Goal: Task Accomplishment & Management: Complete application form

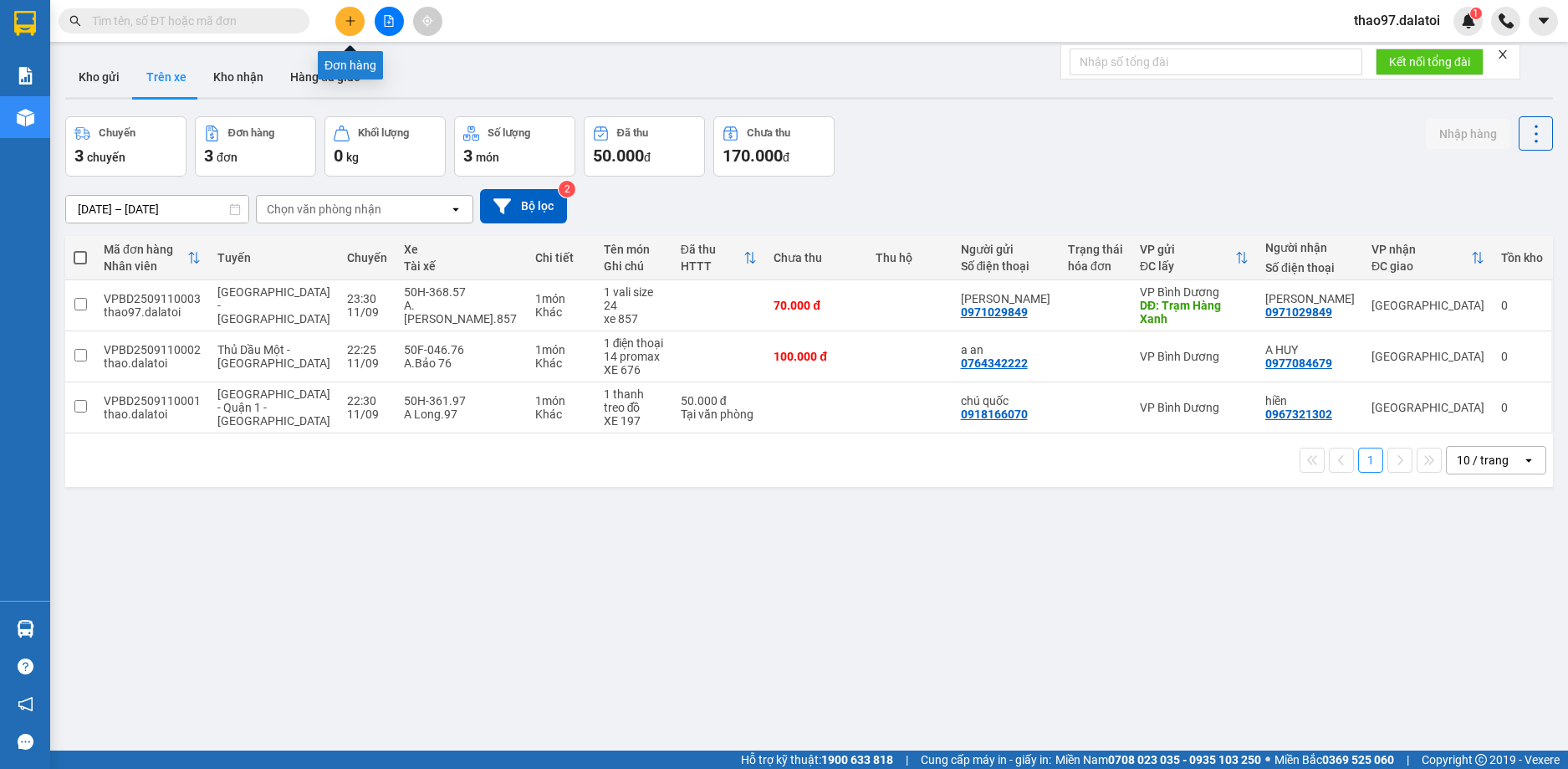
click at [342, 23] on button at bounding box center [350, 21] width 29 height 29
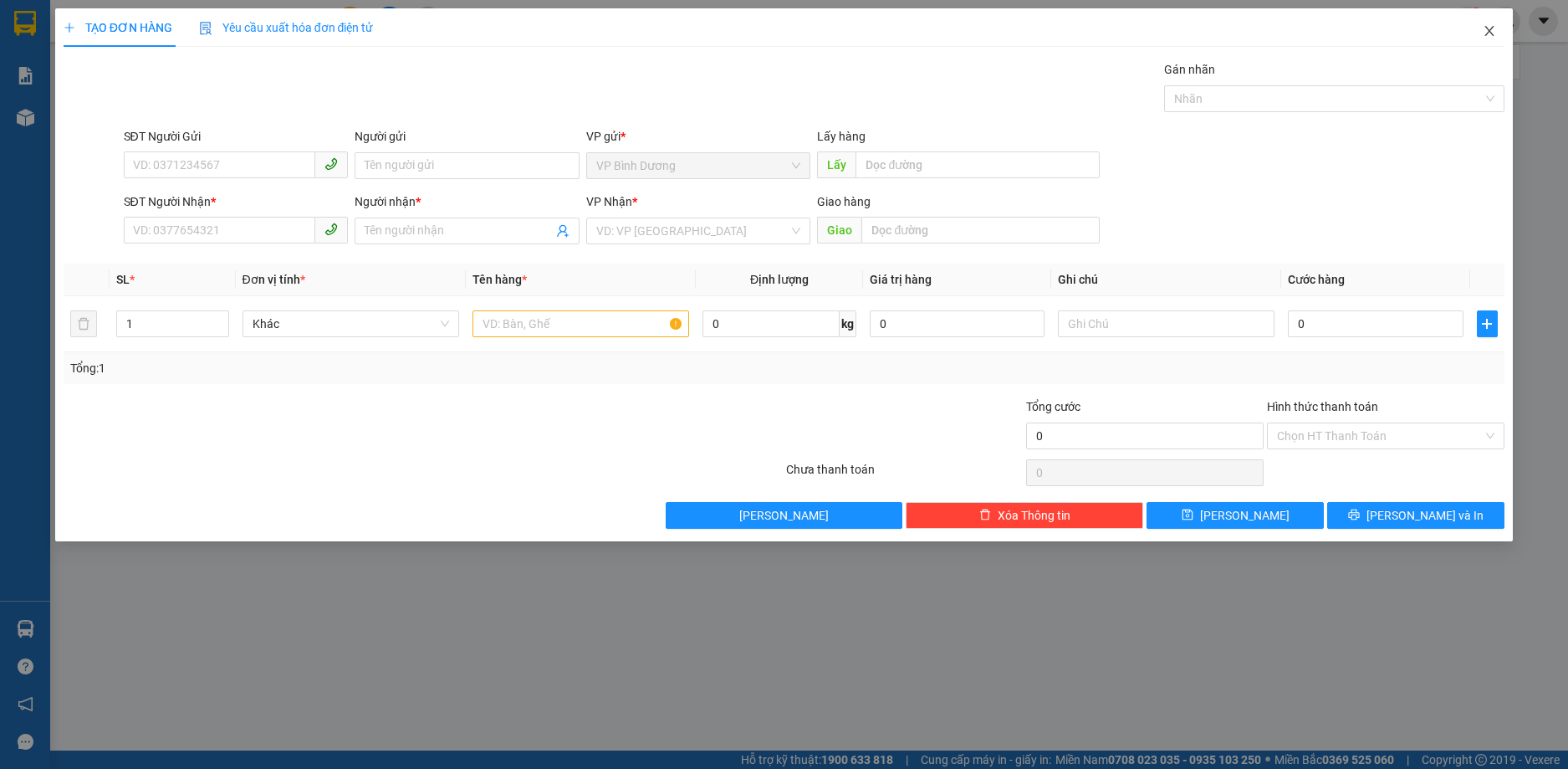
click at [1492, 36] on icon "close" at bounding box center [1489, 30] width 13 height 13
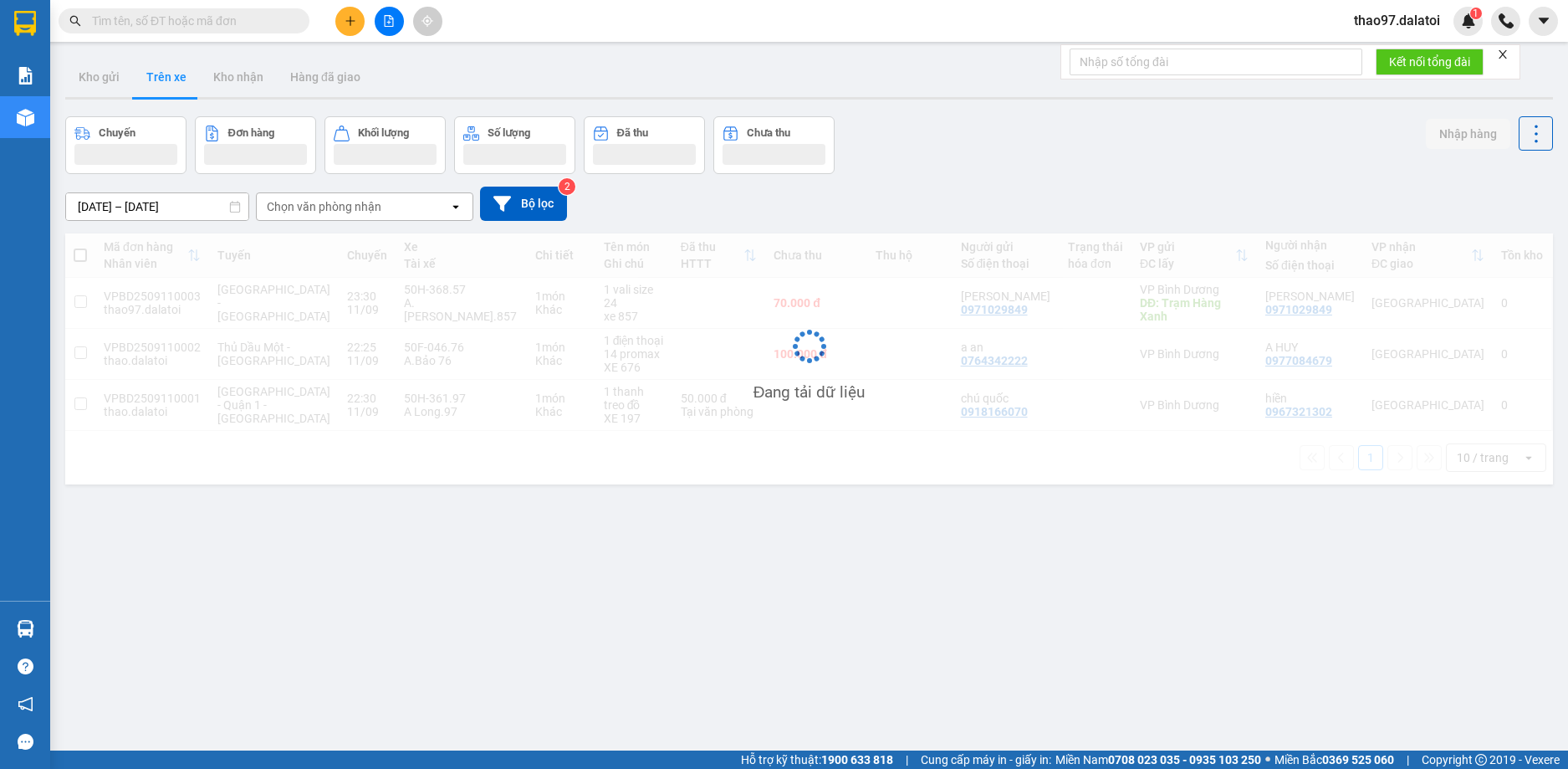
click at [1411, 27] on span "thao97.dalatoi" at bounding box center [1396, 20] width 113 height 21
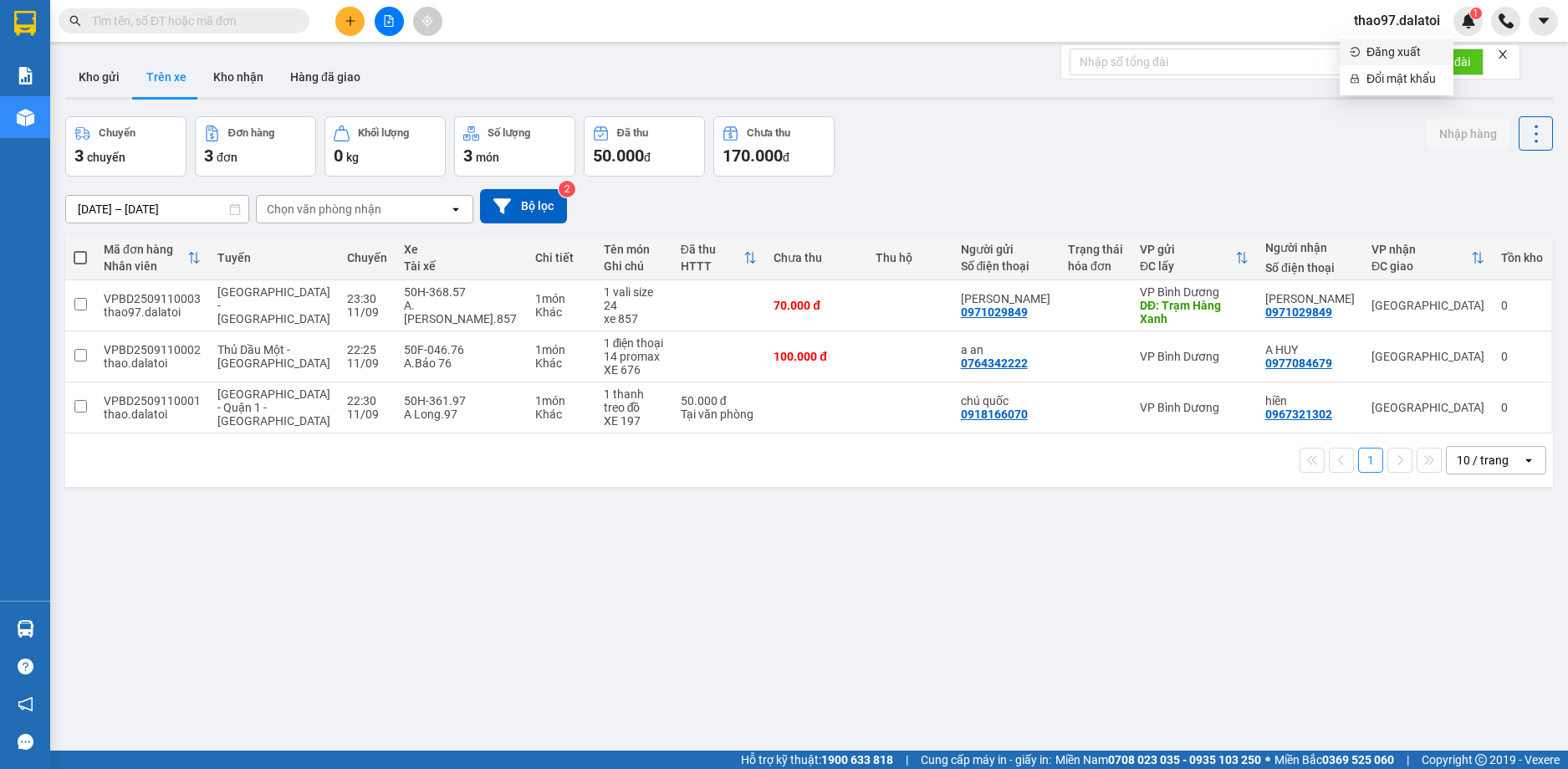
click at [1411, 47] on span "Đăng xuất" at bounding box center [1404, 52] width 77 height 18
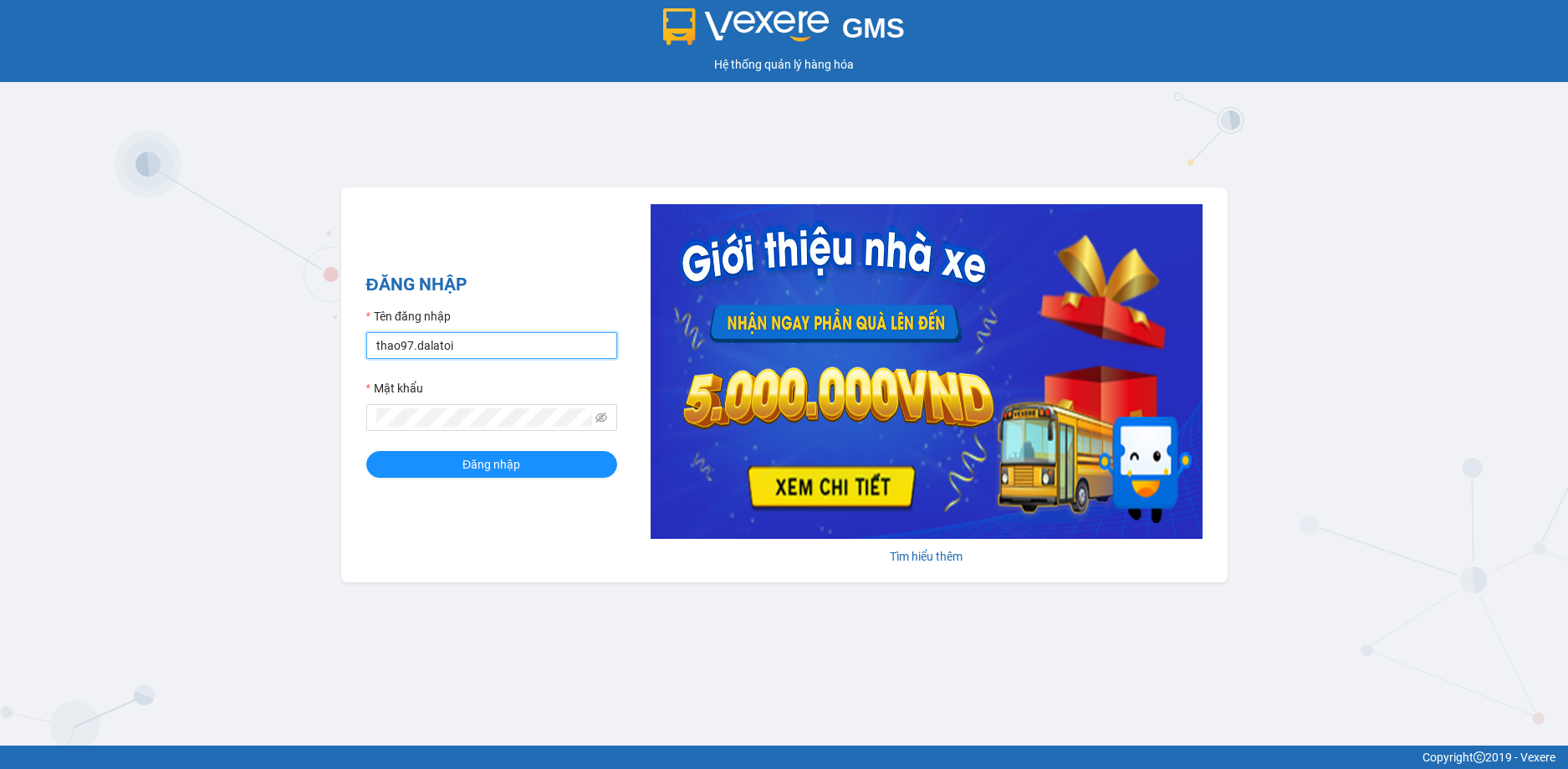
click at [505, 351] on input "thao97.dalatoi" at bounding box center [492, 345] width 251 height 27
type input "vpnhatrang.dalatoi"
click at [539, 469] on button "Đăng nhập" at bounding box center [492, 464] width 251 height 27
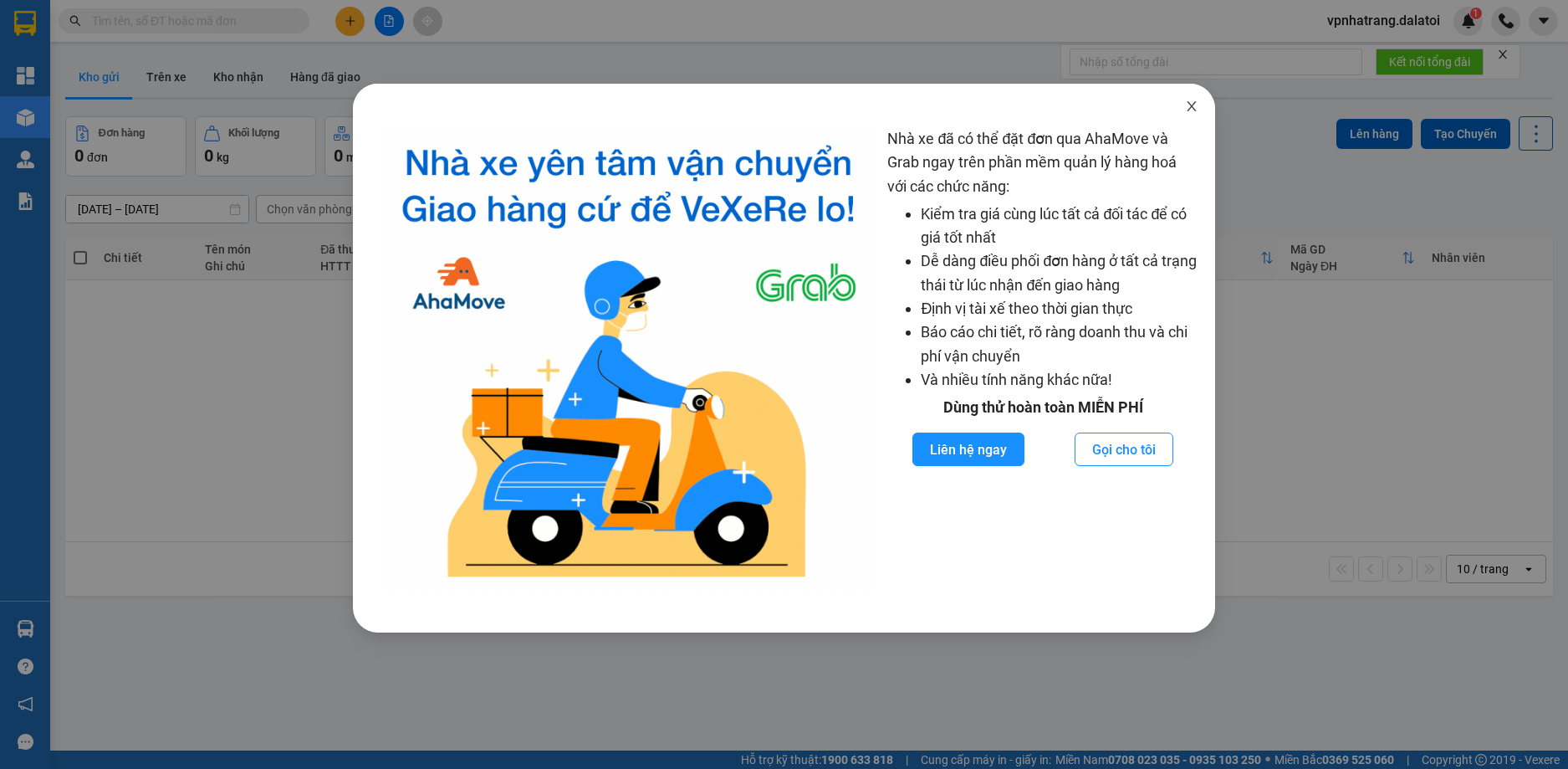
click at [1193, 108] on icon "close" at bounding box center [1191, 106] width 13 height 13
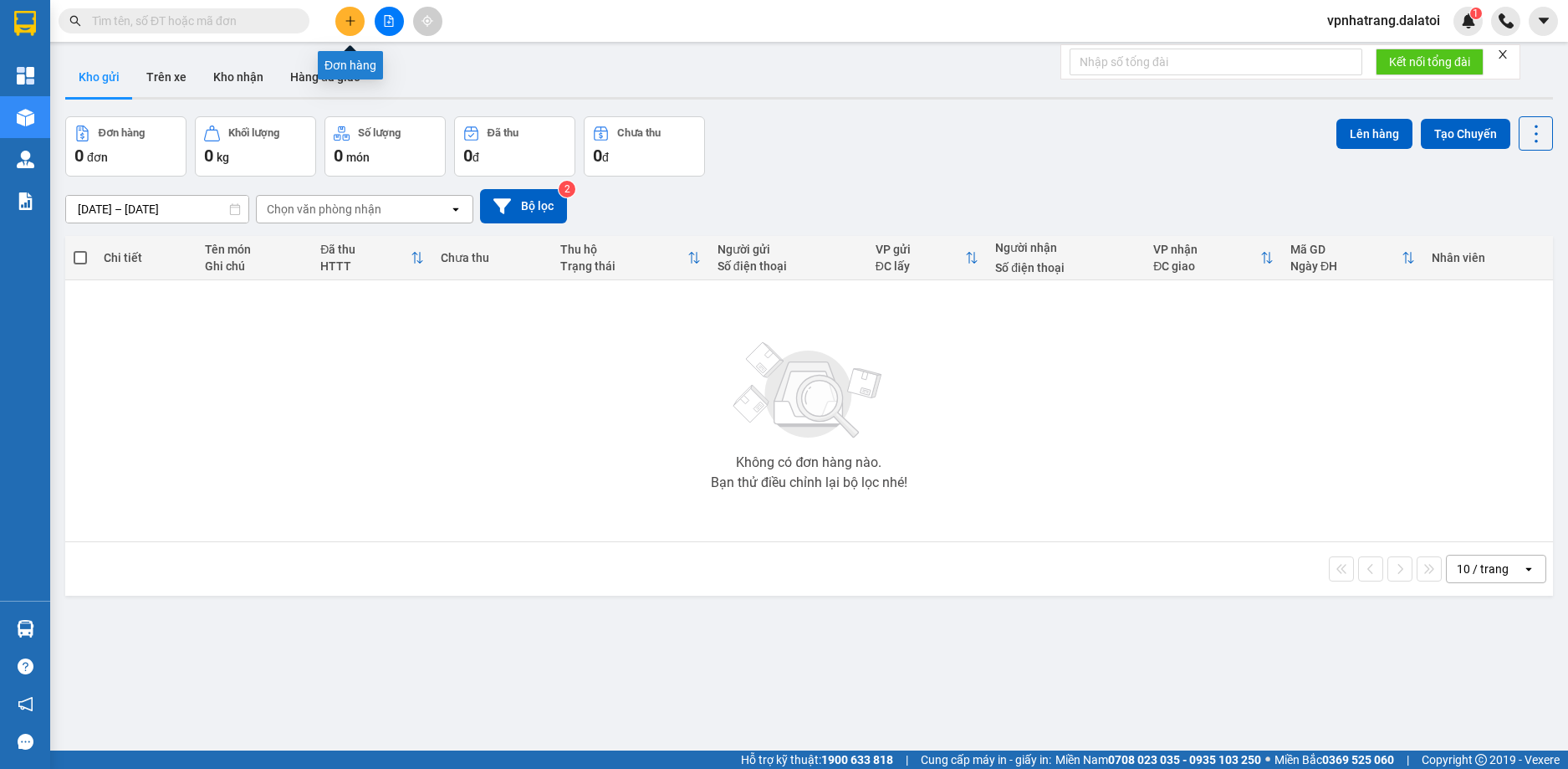
click at [351, 26] on icon "plus" at bounding box center [351, 21] width 12 height 12
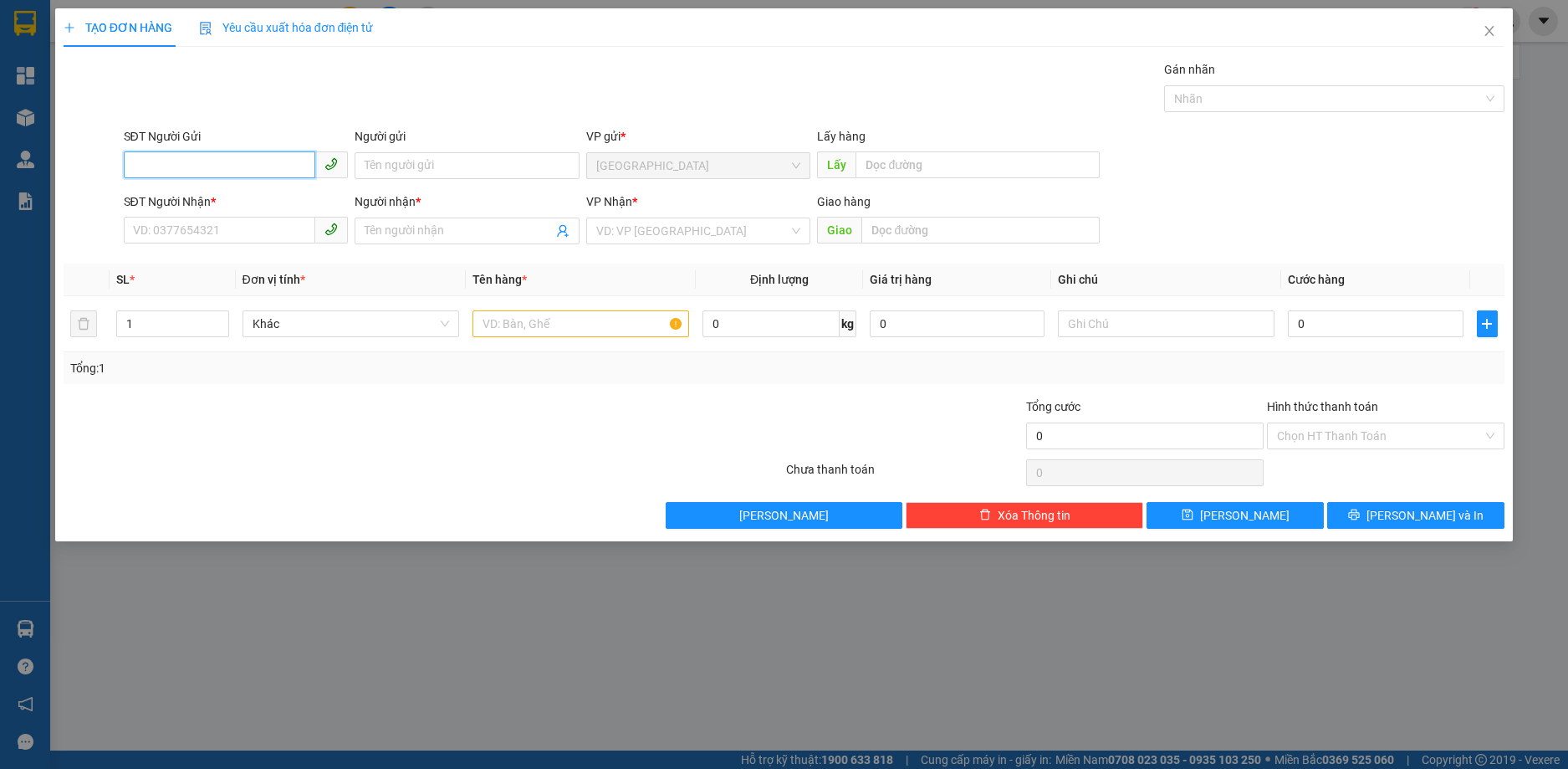
click at [193, 166] on input "SĐT Người Gửi" at bounding box center [220, 164] width 192 height 27
paste input "0902503062"
type input "0902503062"
click at [398, 165] on input "Người gửi" at bounding box center [467, 165] width 225 height 27
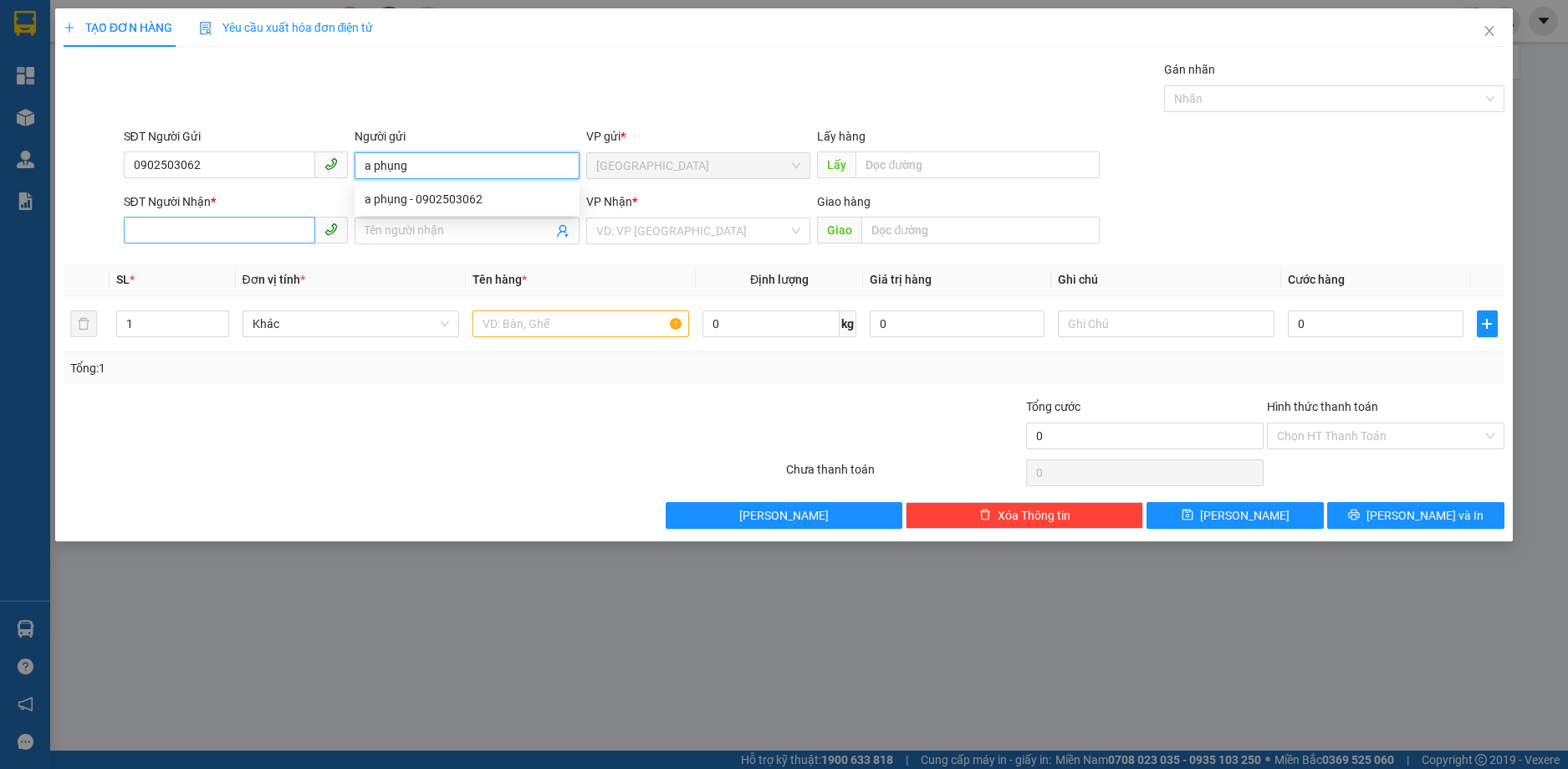
type input "a phụng"
click at [240, 234] on input "SĐT Người Nhận *" at bounding box center [220, 230] width 192 height 27
click at [238, 234] on input "SĐT Người Nhận *" at bounding box center [220, 230] width 192 height 27
paste input "0862235464"
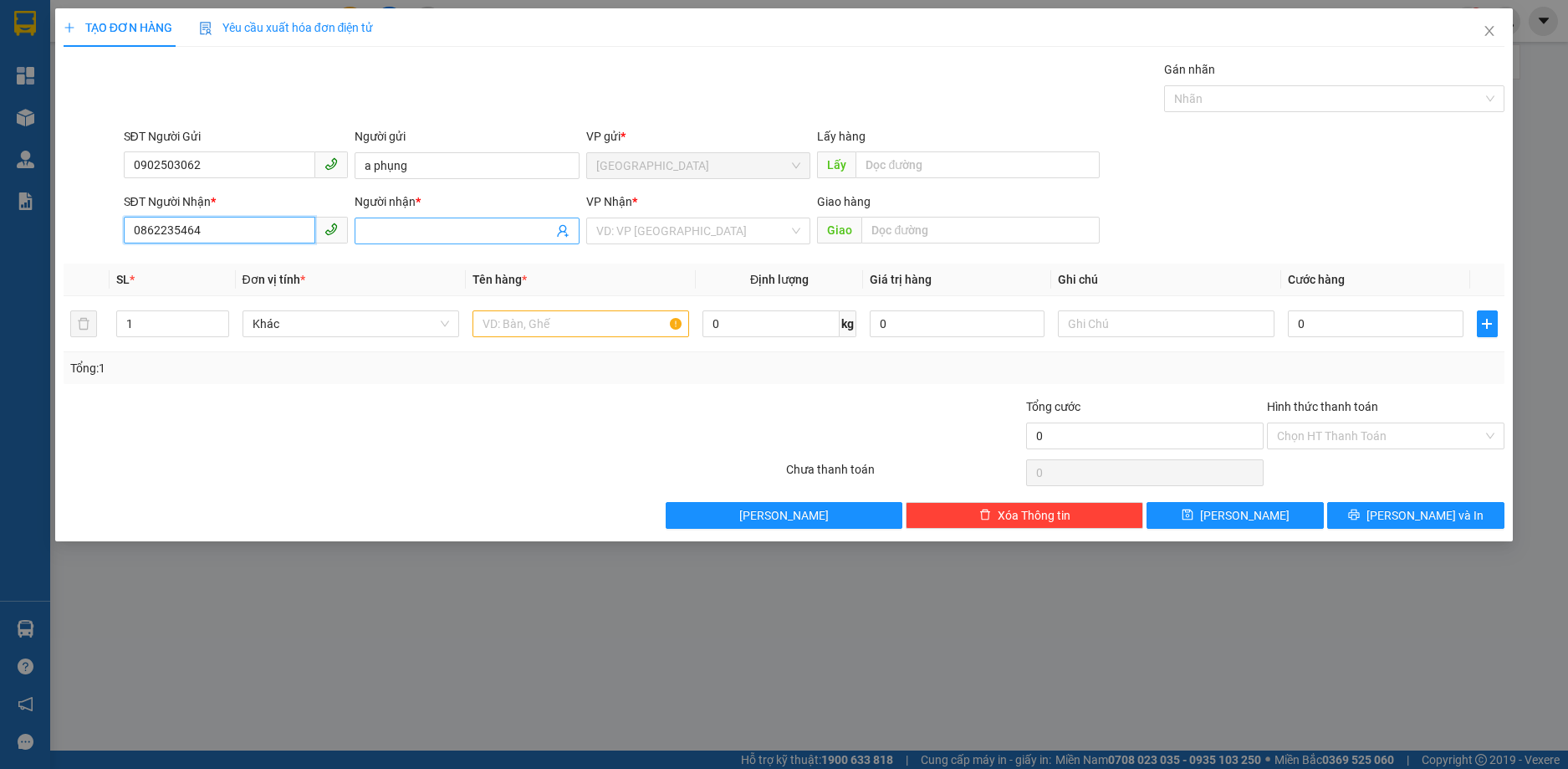
type input "0862235464"
click at [427, 227] on input "Người nhận *" at bounding box center [459, 231] width 188 height 18
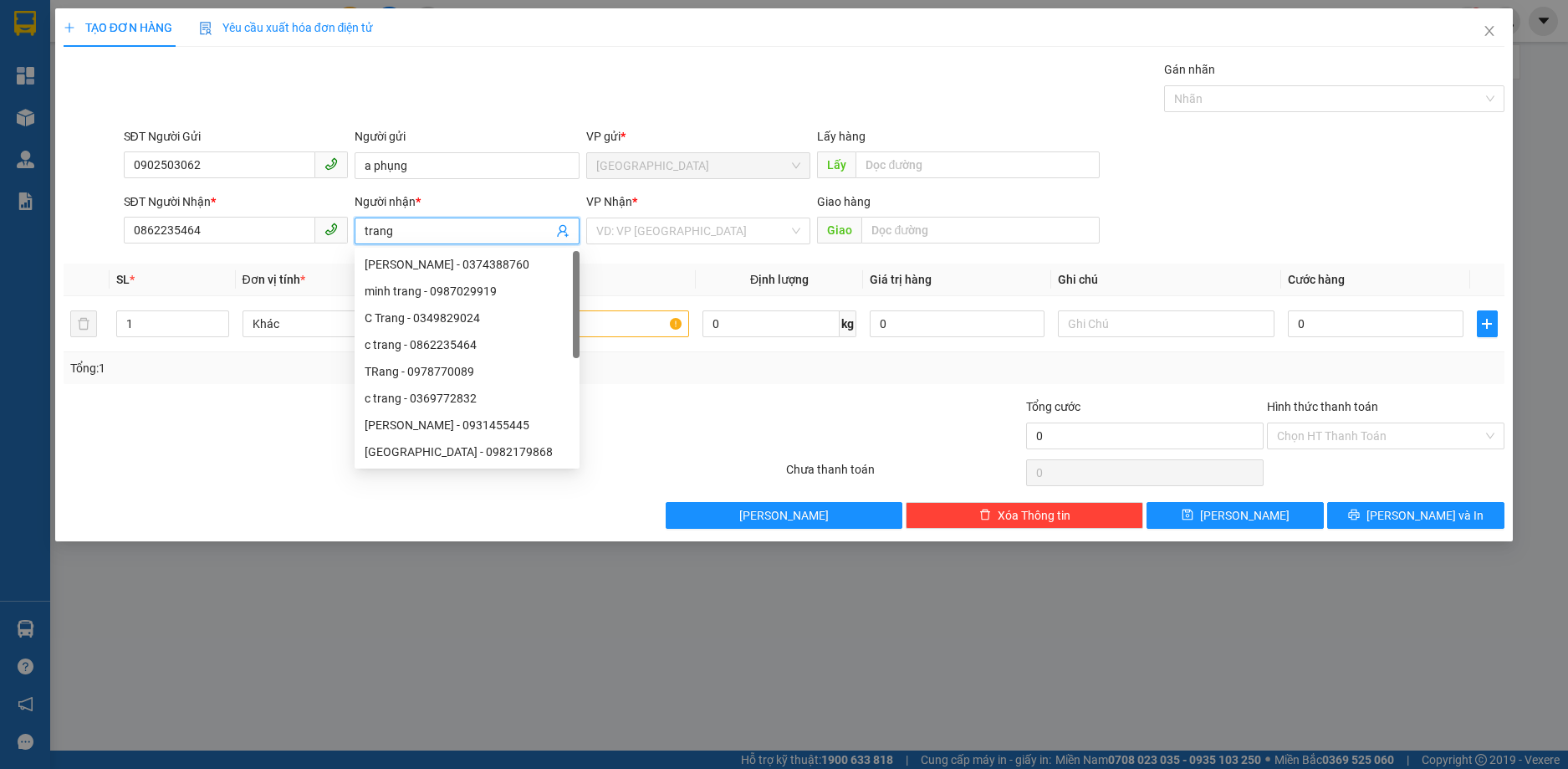
type input "trang"
click at [642, 253] on div "Transit Pickup Surcharge Ids Transit Deliver Surcharge Ids Transit Deliver Surc…" at bounding box center [784, 294] width 1442 height 469
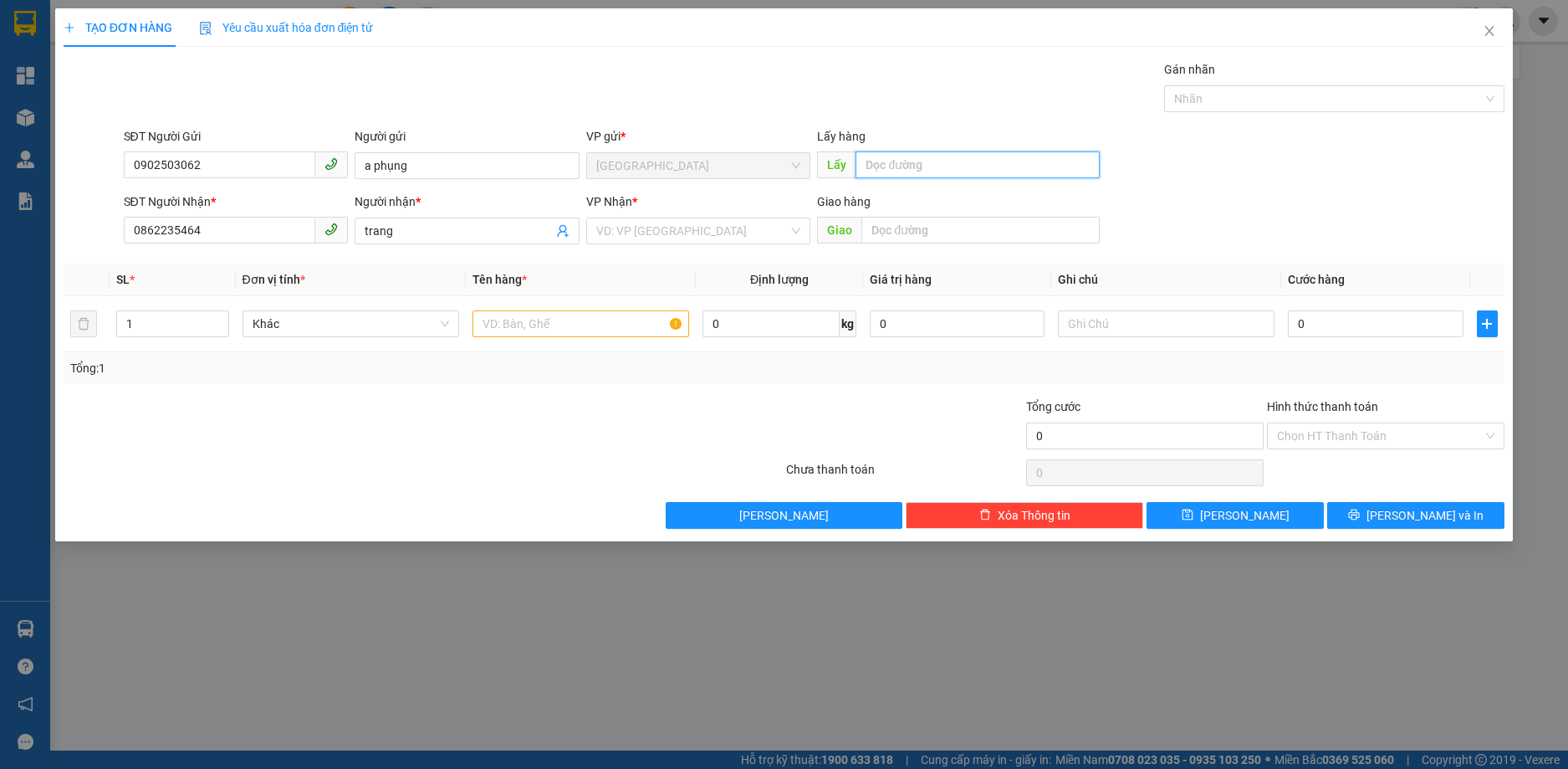
click at [897, 170] on input "text" at bounding box center [977, 164] width 244 height 27
drag, startPoint x: 939, startPoint y: 166, endPoint x: 903, endPoint y: 170, distance: 36.2
click at [903, 170] on input "Ngã 3 mỹ ca" at bounding box center [977, 164] width 244 height 27
type input "Ngã 3 Mỹ Ca"
click at [679, 231] on input "search" at bounding box center [693, 230] width 193 height 25
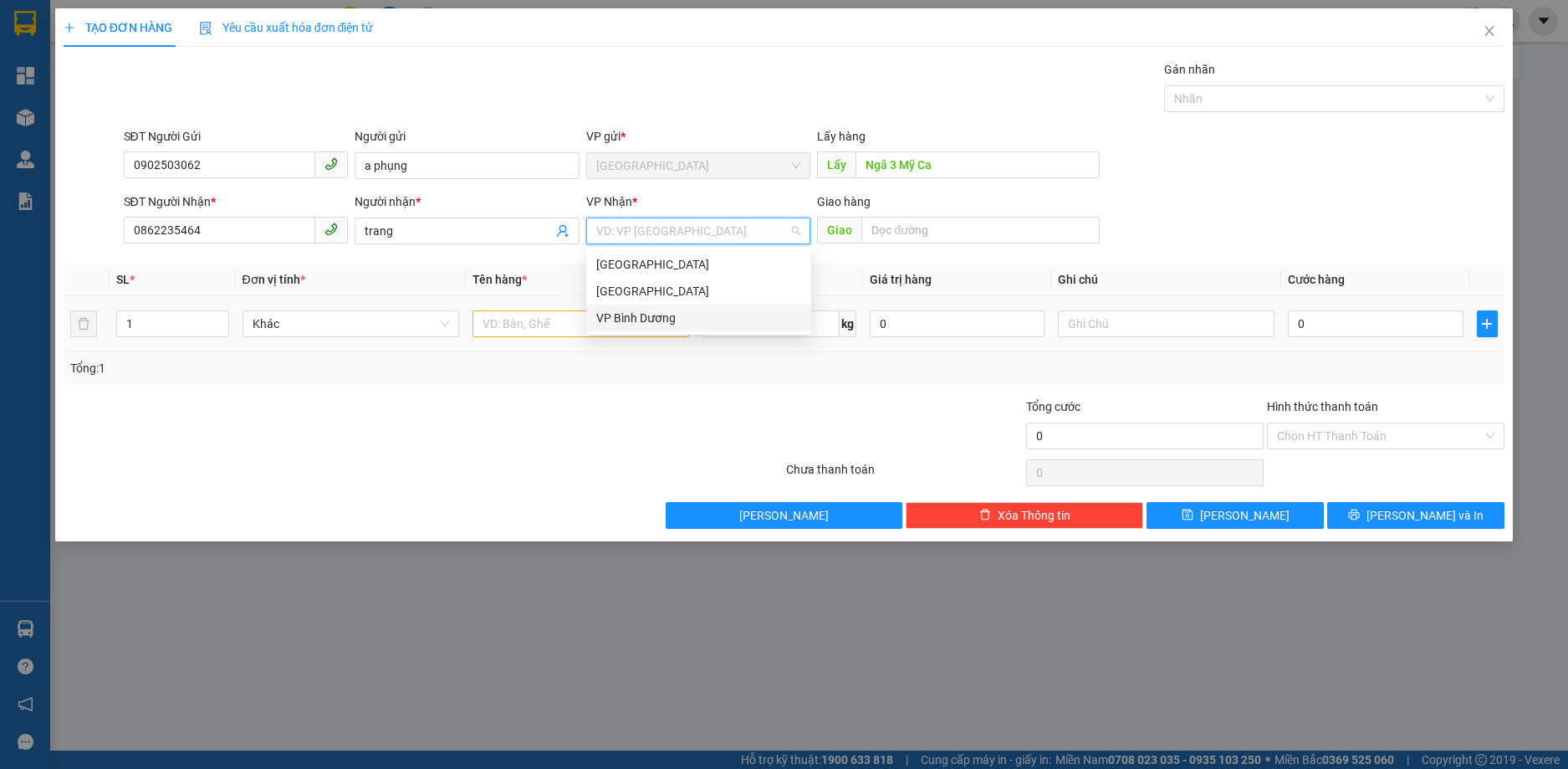
click at [632, 320] on div "VP Bình Dương" at bounding box center [699, 318] width 205 height 18
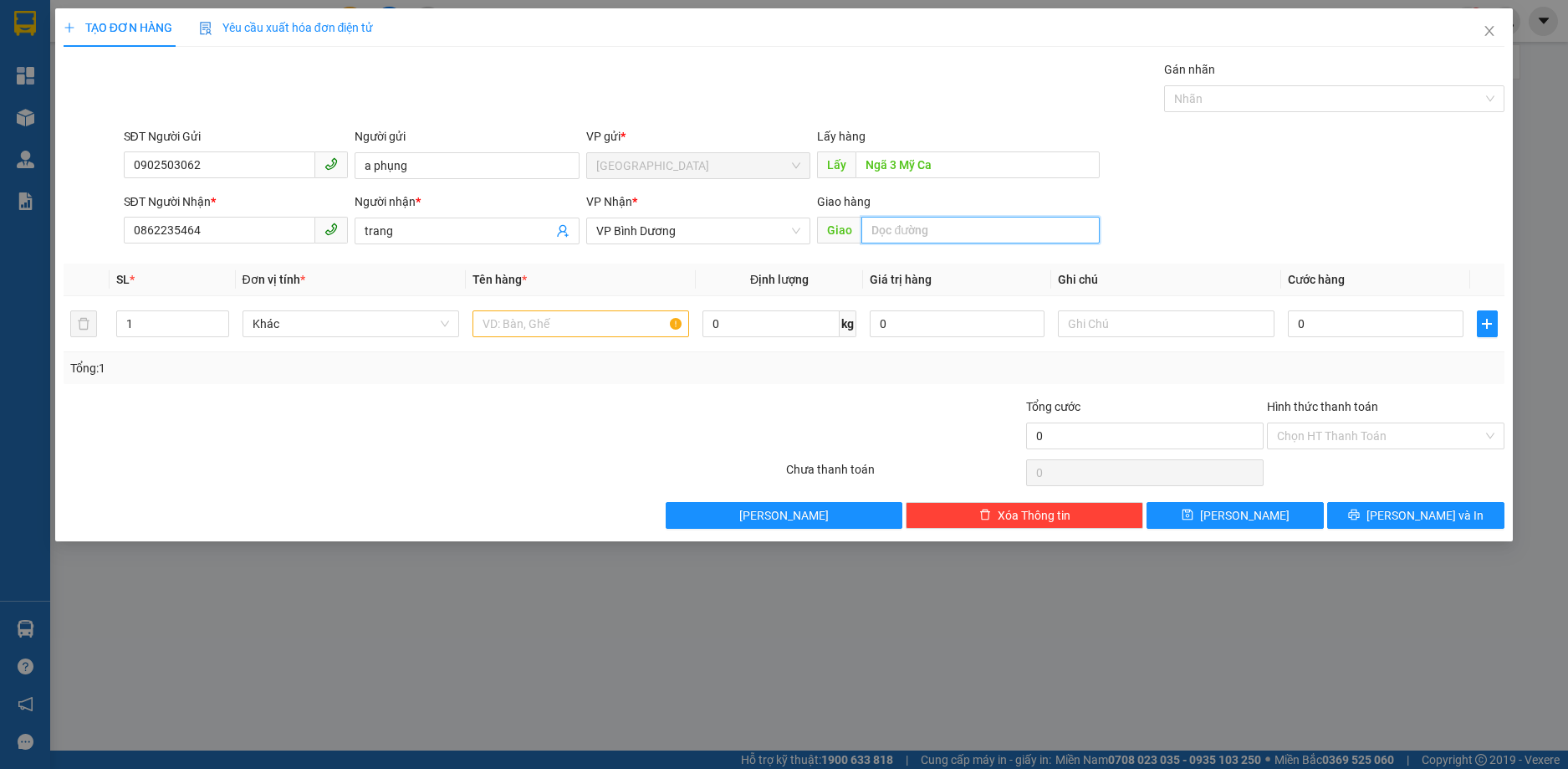
click at [918, 234] on input "text" at bounding box center [980, 230] width 238 height 27
type input "Nhà Chờ Phương Trang Mai Chí Thọ"
click at [563, 325] on input "text" at bounding box center [581, 323] width 217 height 27
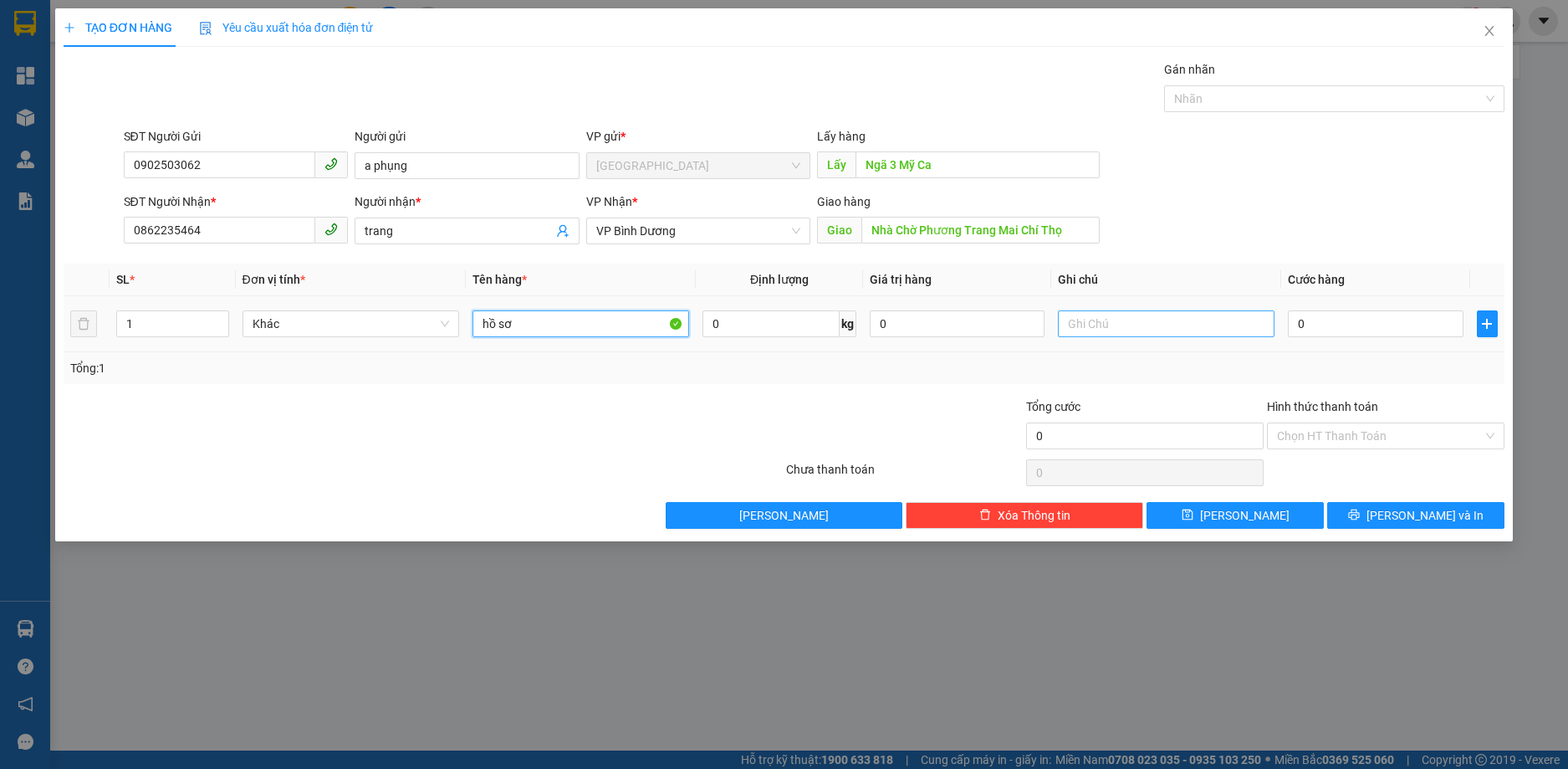
type input "hồ sơ"
click at [1088, 321] on input "text" at bounding box center [1166, 323] width 217 height 27
type input "xe 301"
click at [1329, 326] on input "0" at bounding box center [1375, 323] width 175 height 27
type input "3"
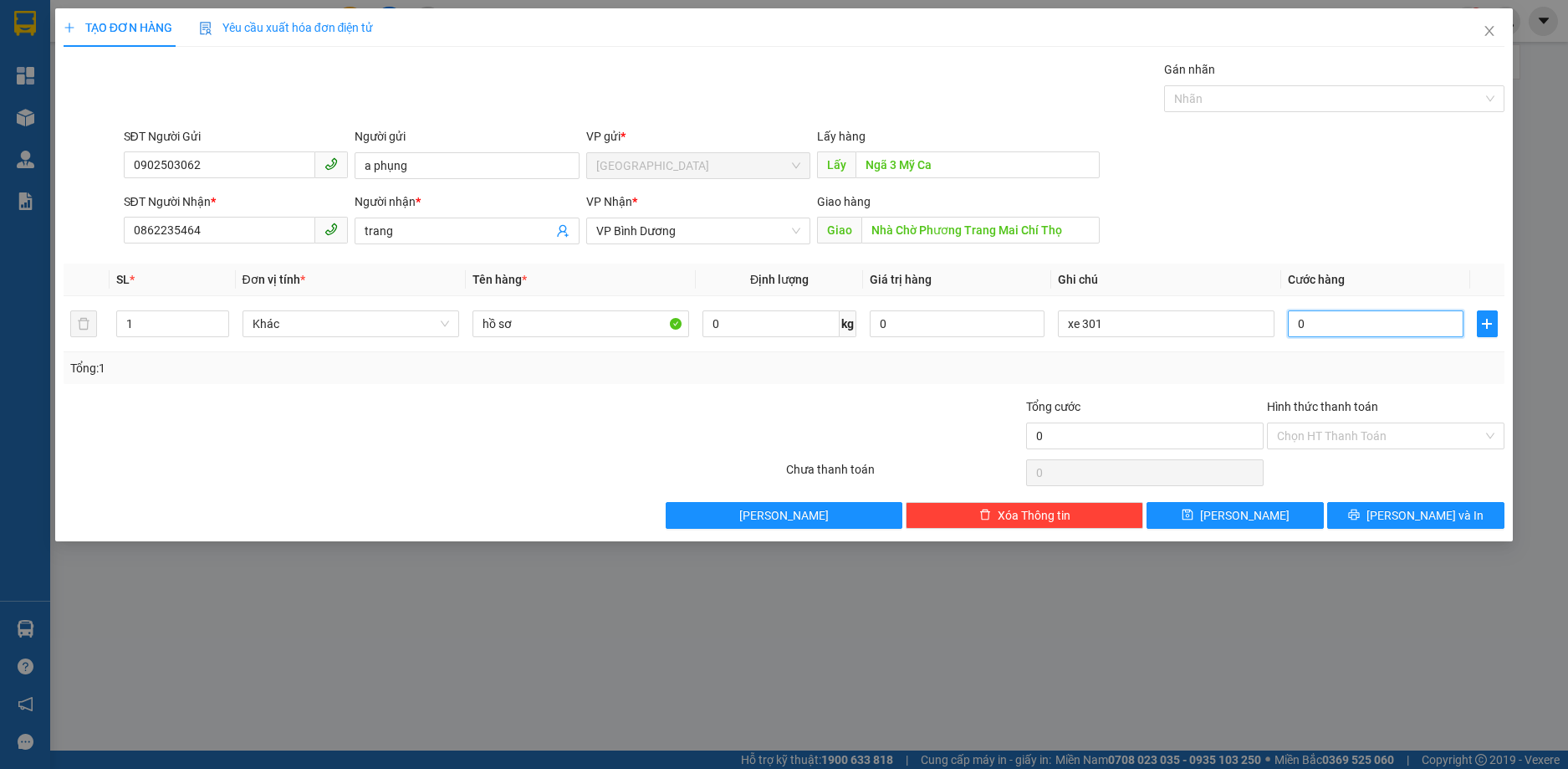
type input "3"
type input "30"
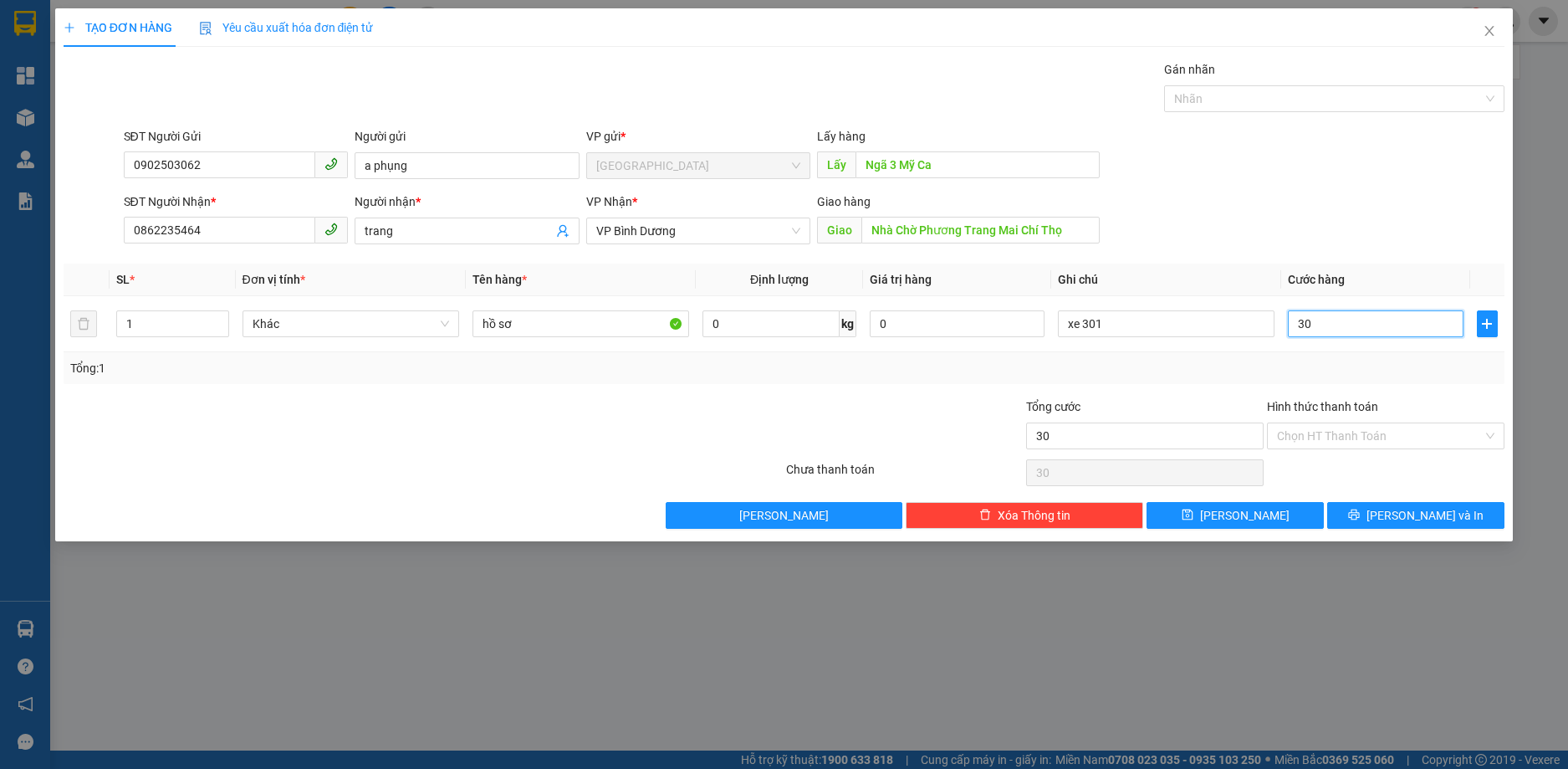
type input "300"
type input "3.000"
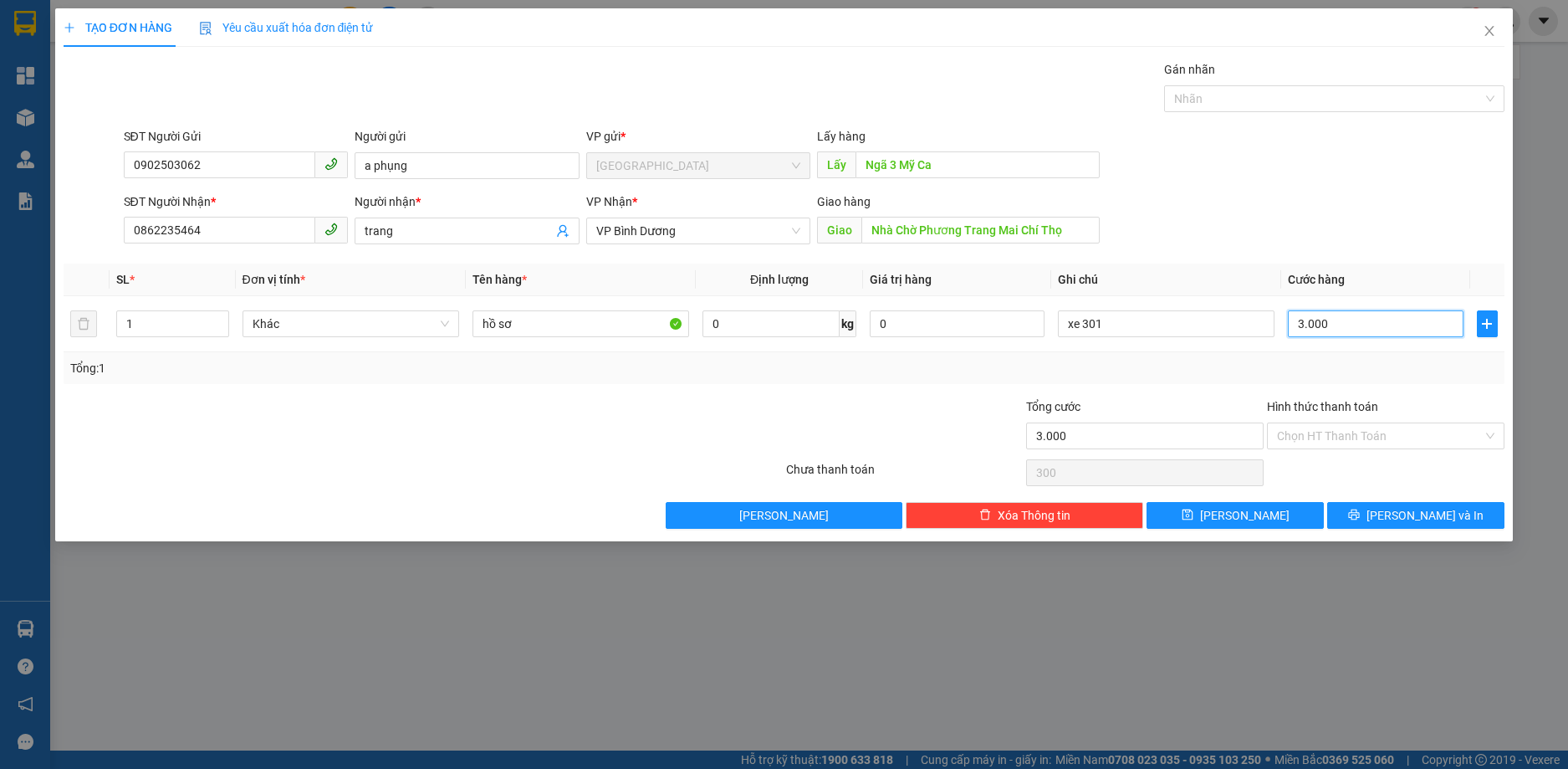
type input "3.000"
type input "30.000"
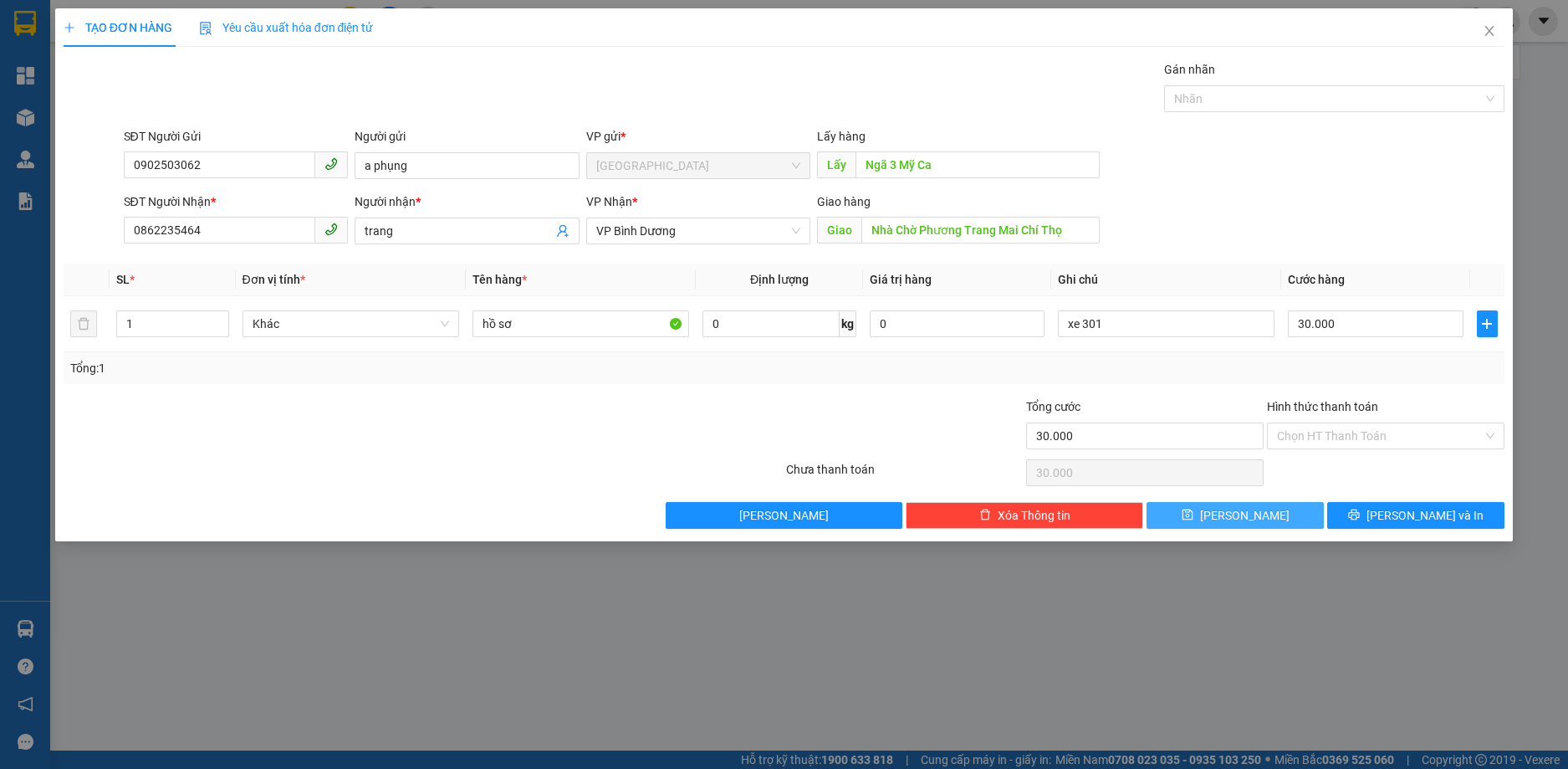
click at [1193, 517] on icon "save" at bounding box center [1187, 515] width 11 height 11
type input "0"
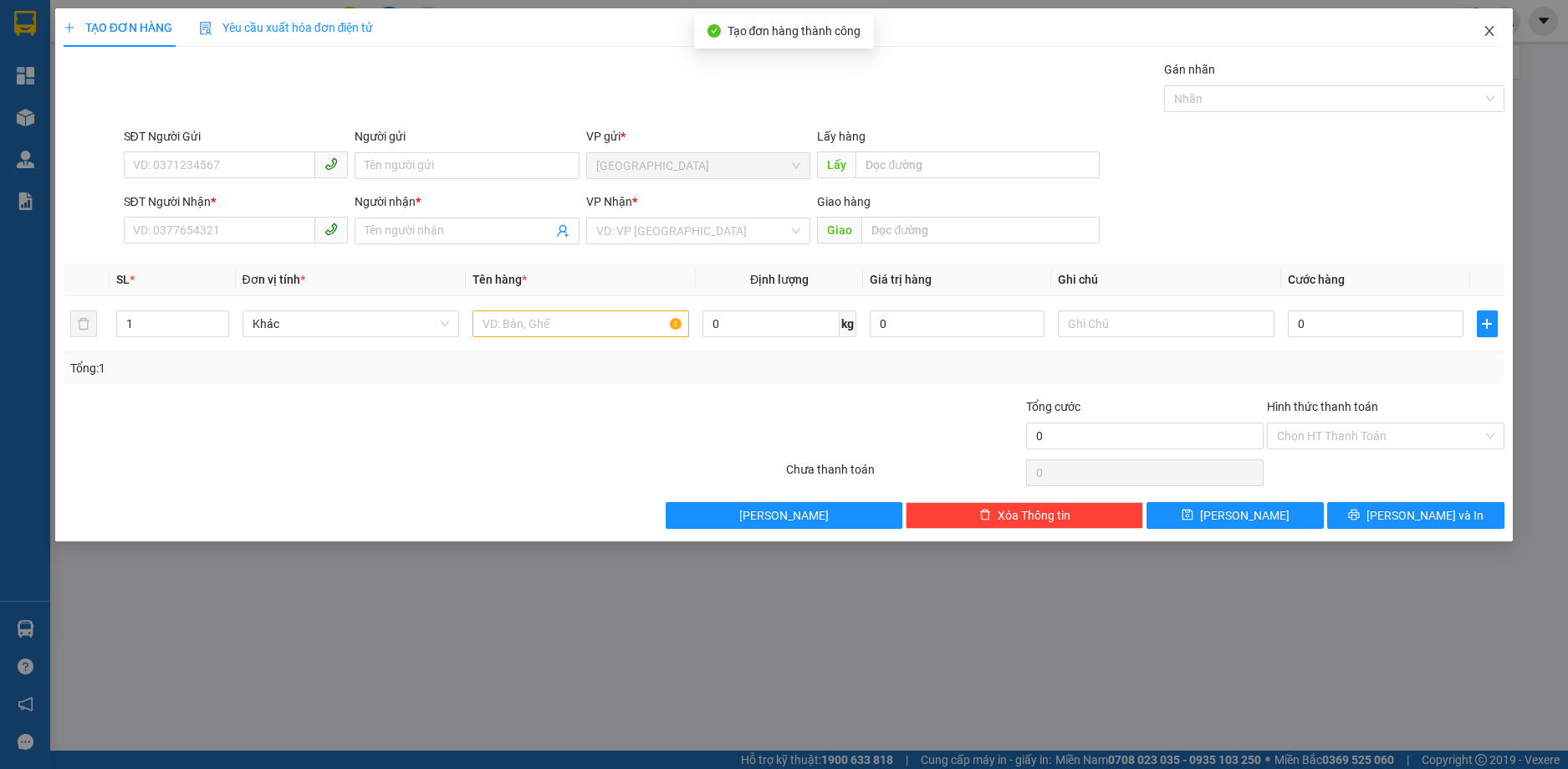
click at [1490, 32] on icon "close" at bounding box center [1489, 31] width 9 height 10
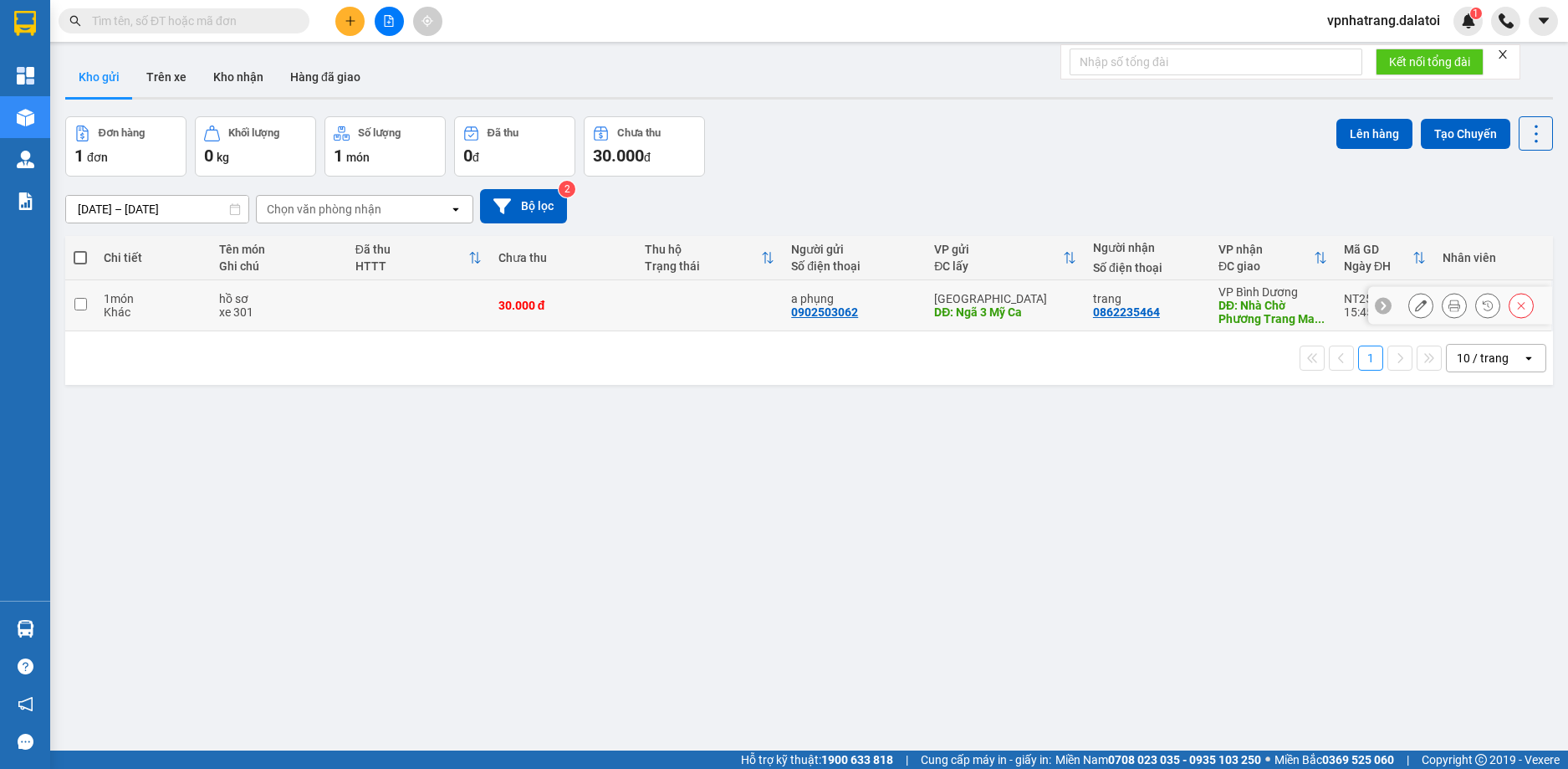
click at [81, 303] on input "checkbox" at bounding box center [80, 304] width 13 height 13
checkbox input "true"
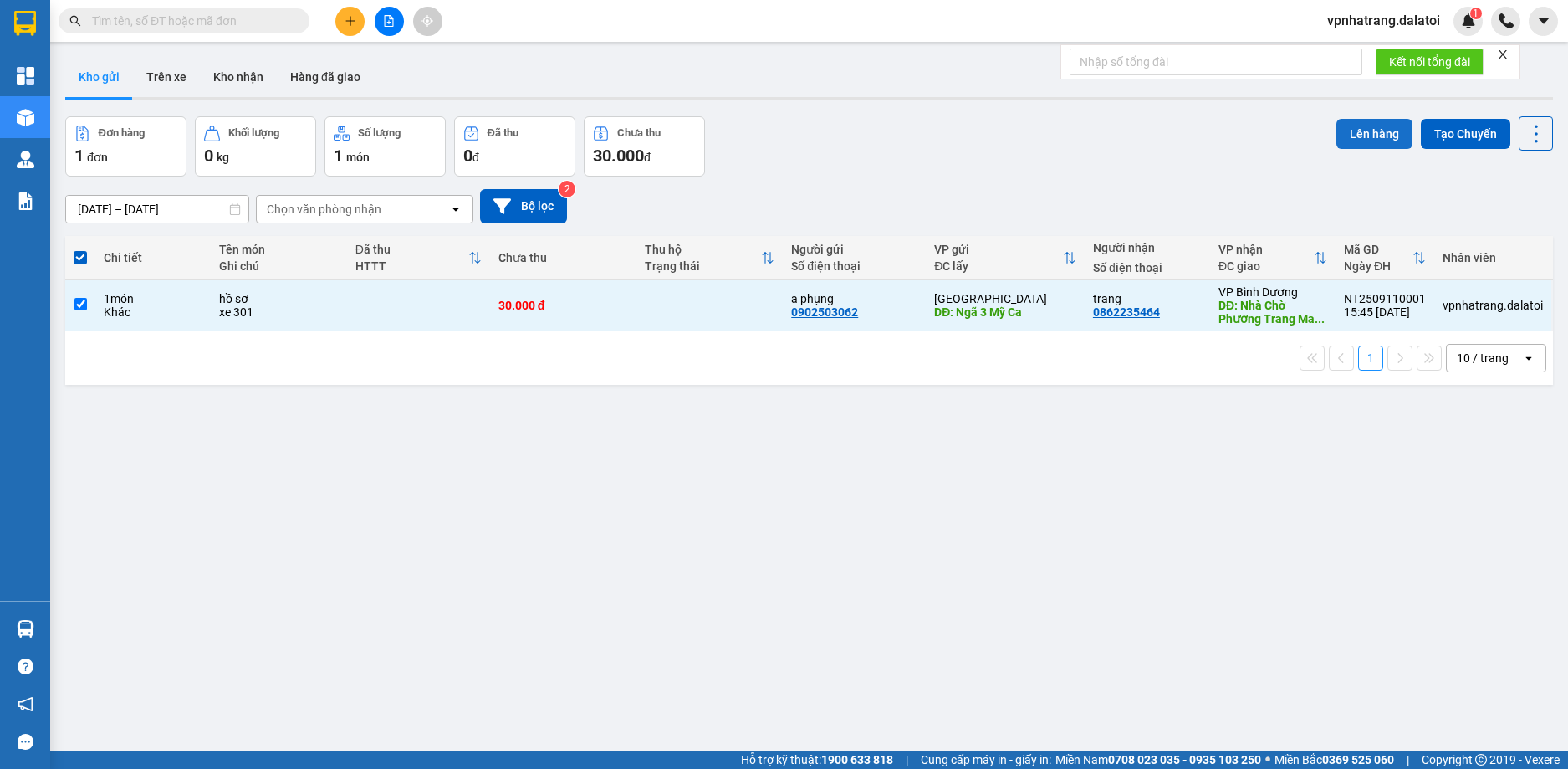
click at [1362, 136] on button "Lên hàng" at bounding box center [1374, 134] width 76 height 30
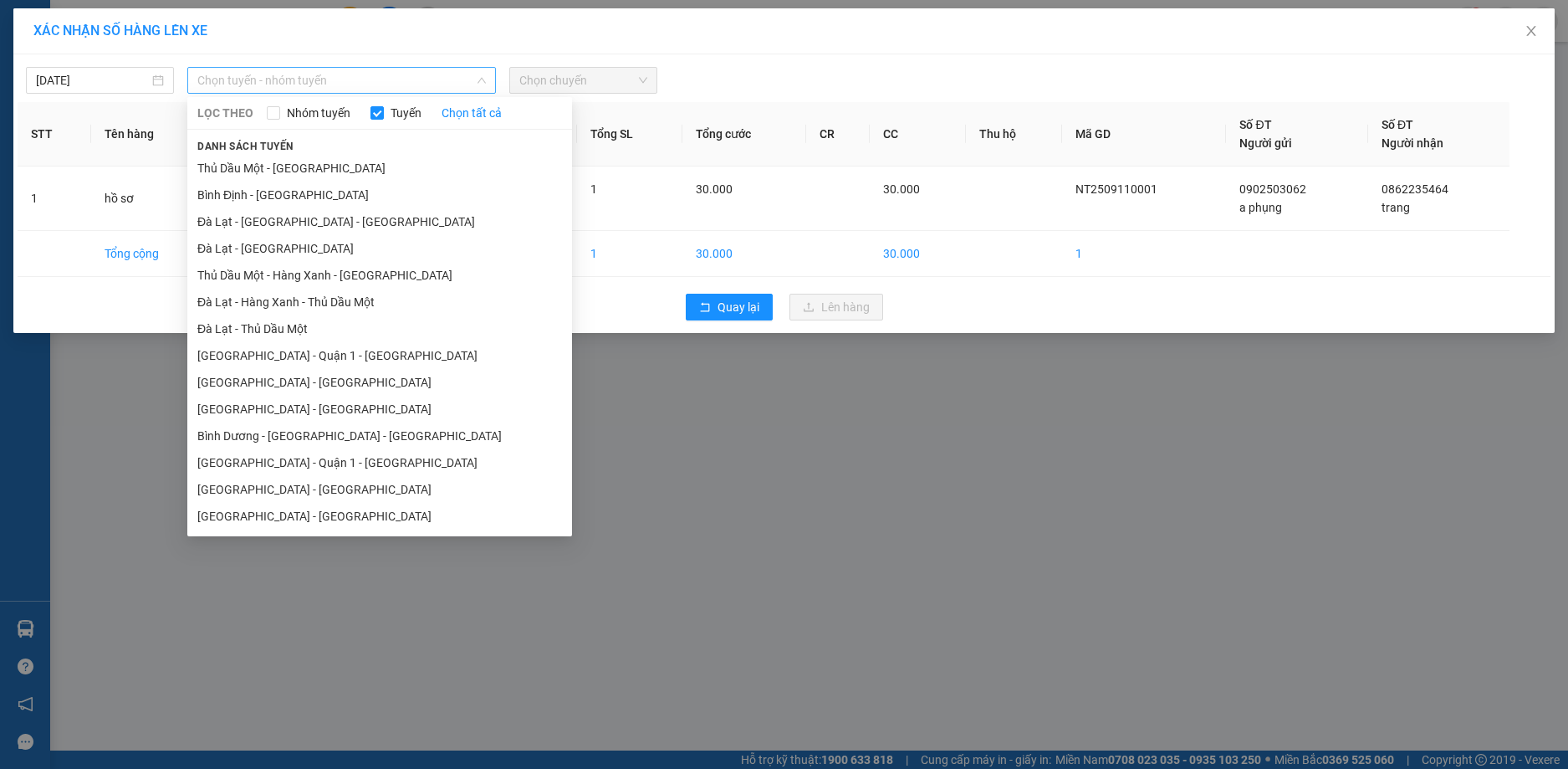
click at [235, 82] on span "Chọn tuyến - nhóm tuyến" at bounding box center [341, 80] width 289 height 25
click at [228, 490] on li "[GEOGRAPHIC_DATA] - [GEOGRAPHIC_DATA]" at bounding box center [379, 489] width 385 height 27
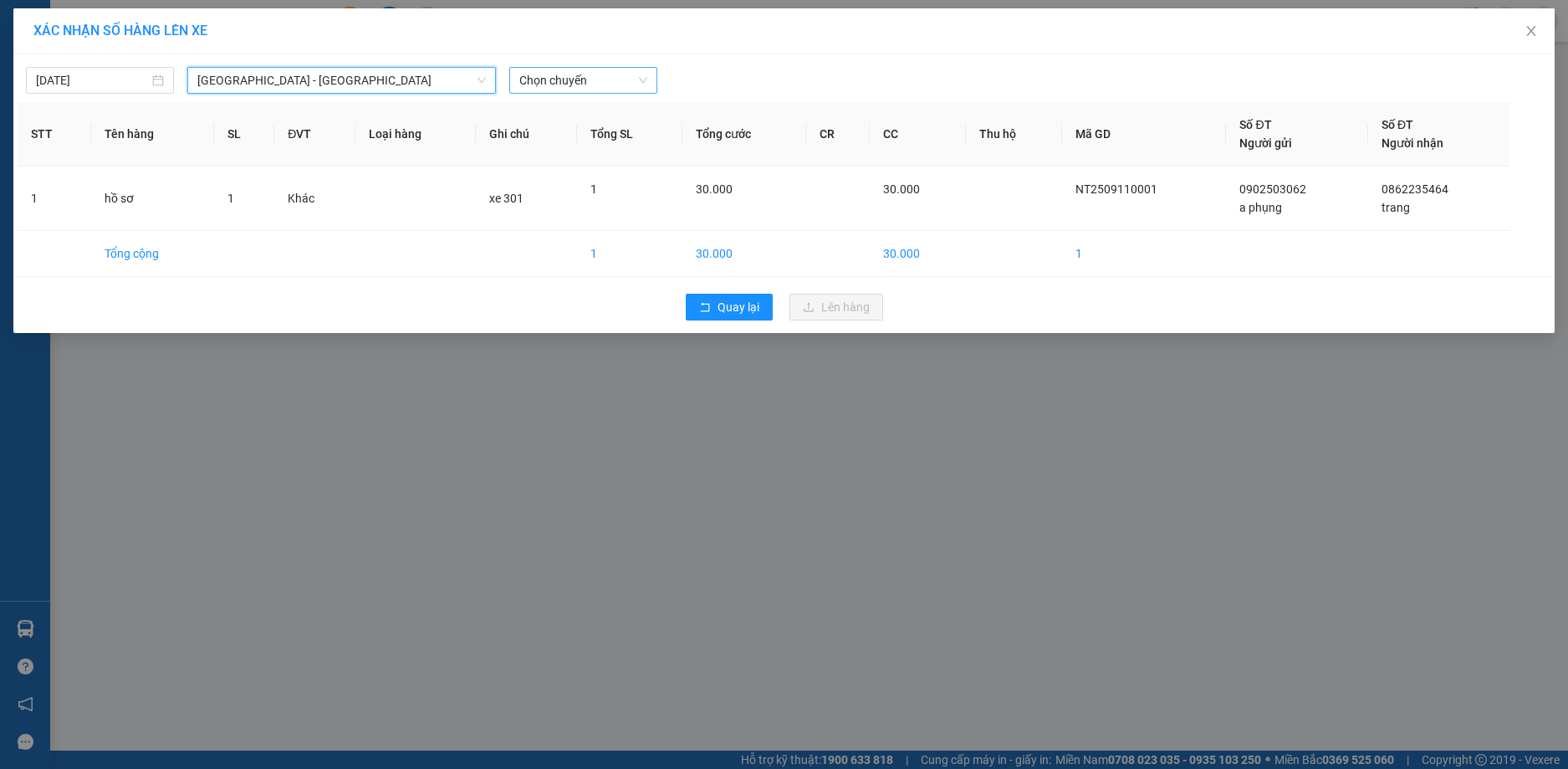
click at [622, 85] on span "Chọn chuyến" at bounding box center [584, 80] width 128 height 25
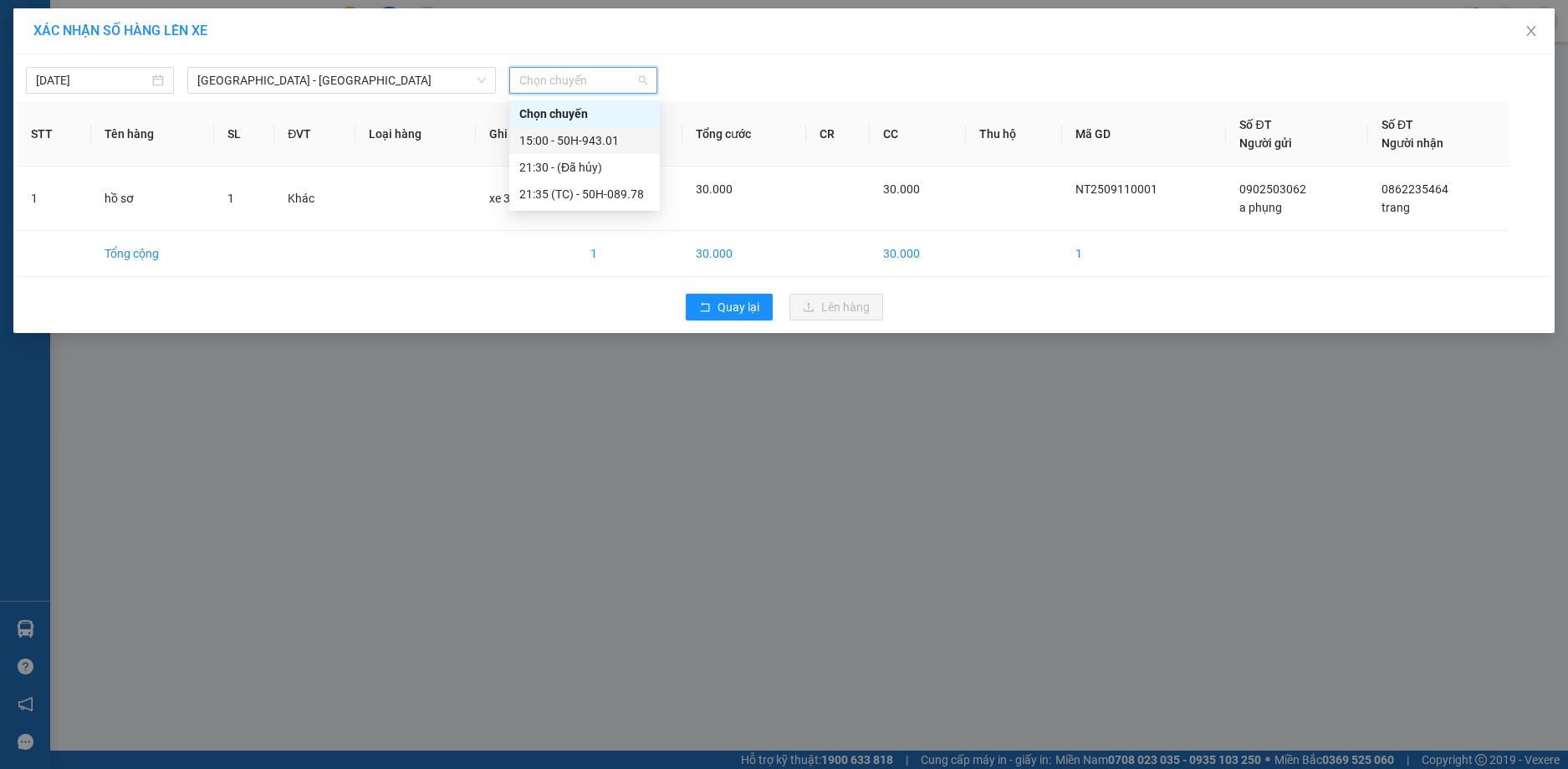
click at [598, 135] on div "15:00 - 50H-943.01" at bounding box center [585, 140] width 131 height 18
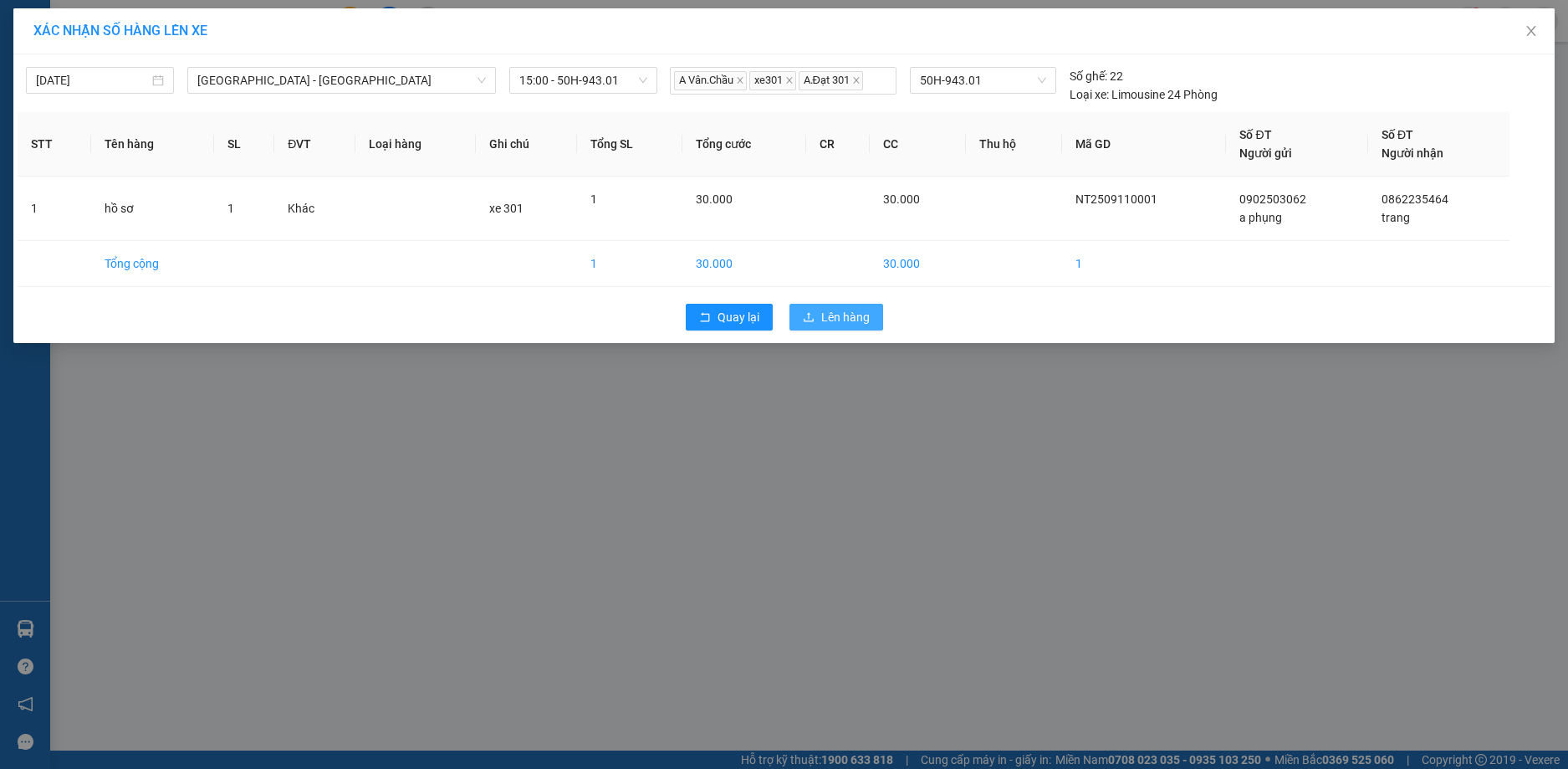
click at [837, 315] on span "Lên hàng" at bounding box center [845, 317] width 49 height 18
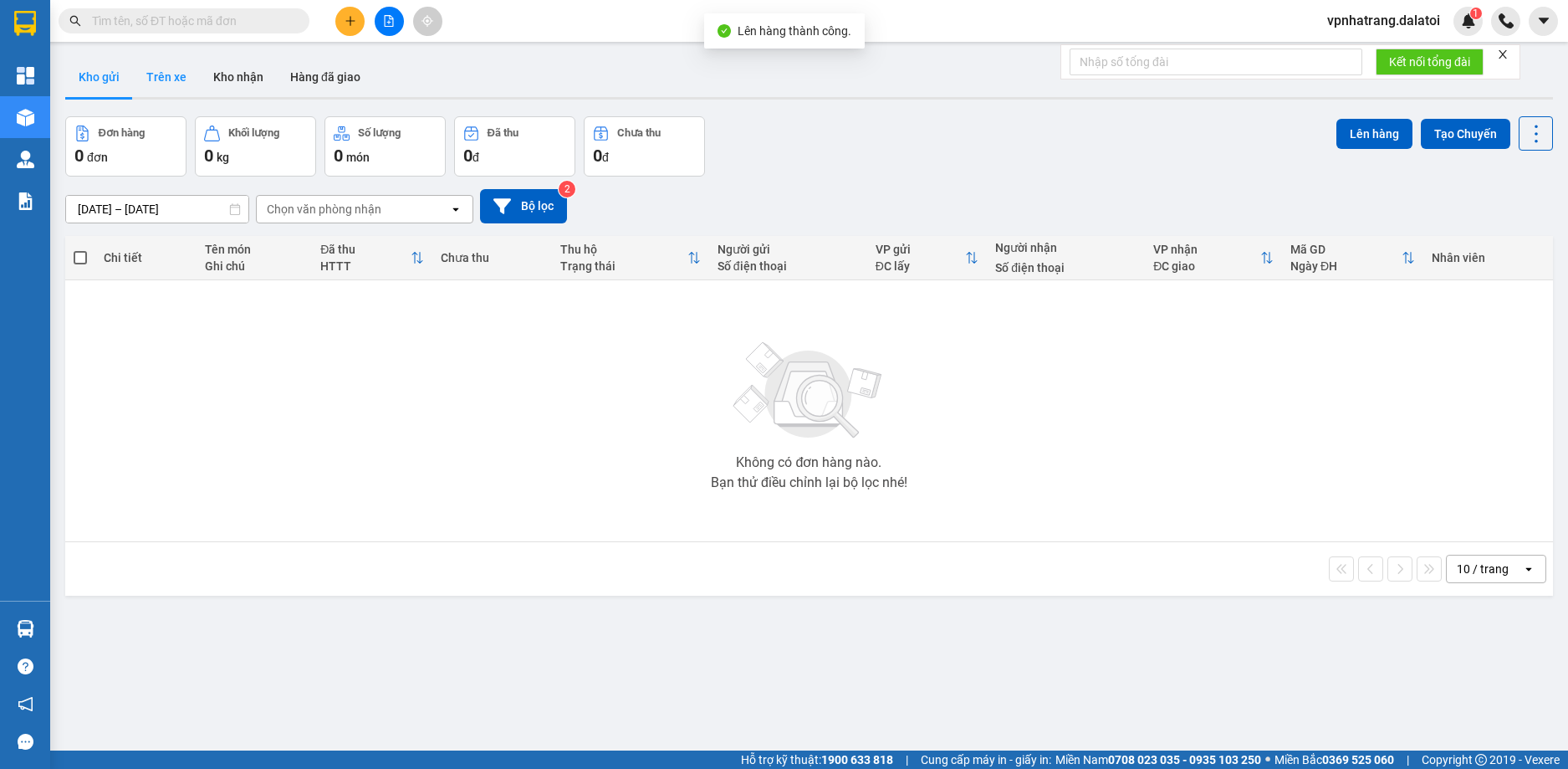
click at [167, 77] on button "Trên xe" at bounding box center [166, 77] width 67 height 40
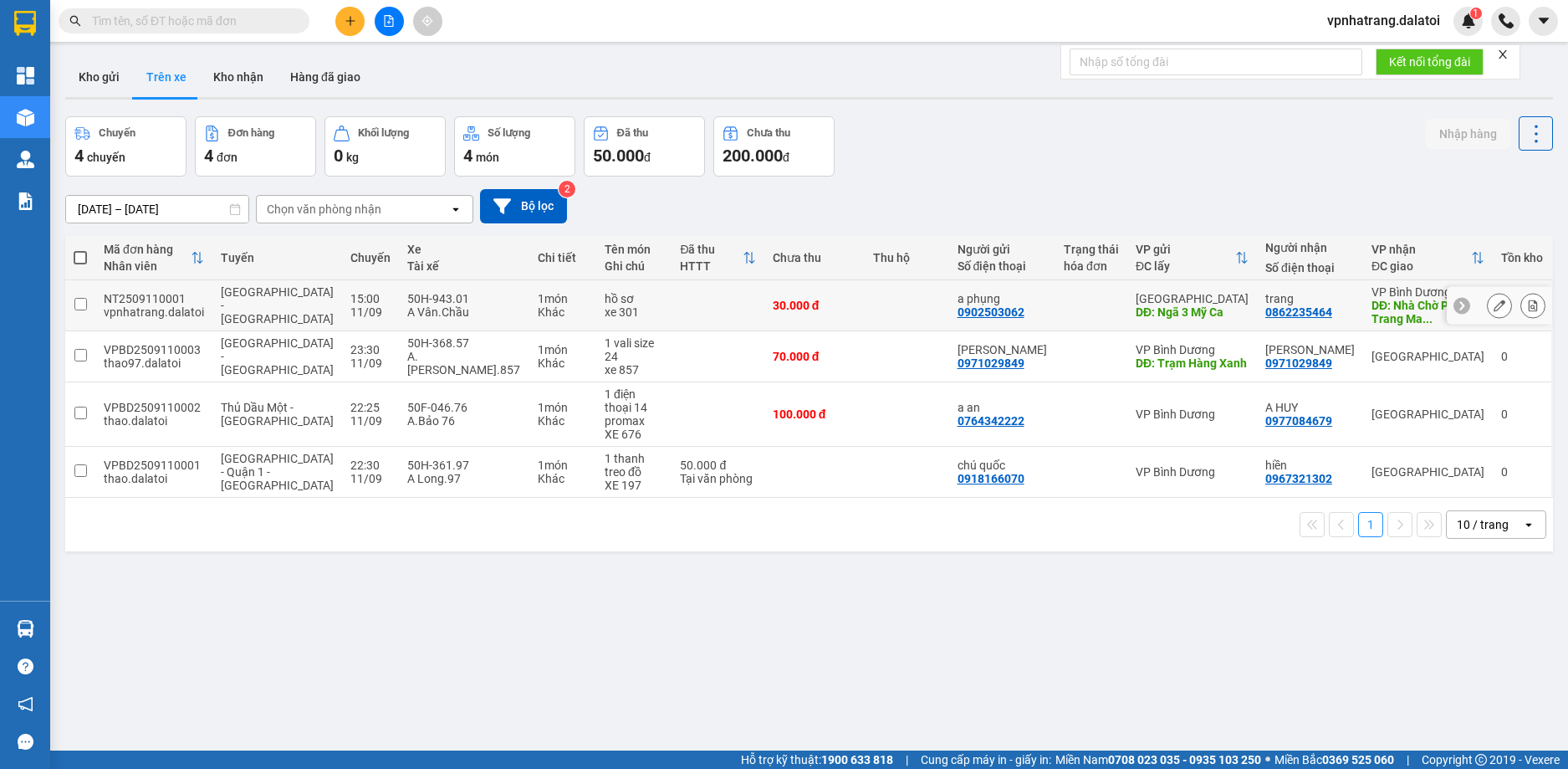
click at [1493, 303] on icon at bounding box center [1499, 306] width 12 height 12
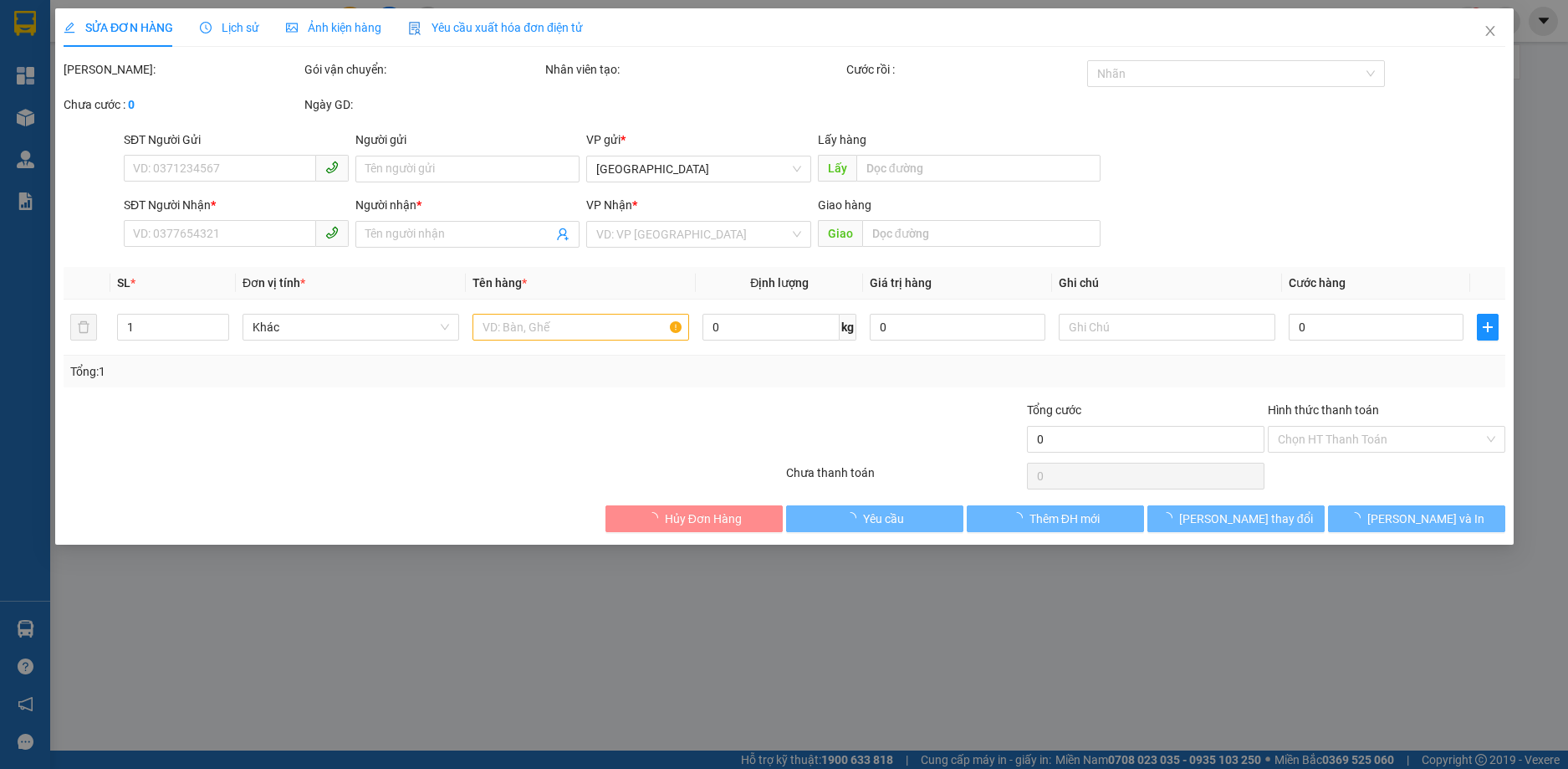
type input "0902503062"
type input "a phụng"
type input "Ngã 3 Mỹ Ca"
type input "0862235464"
type input "trang"
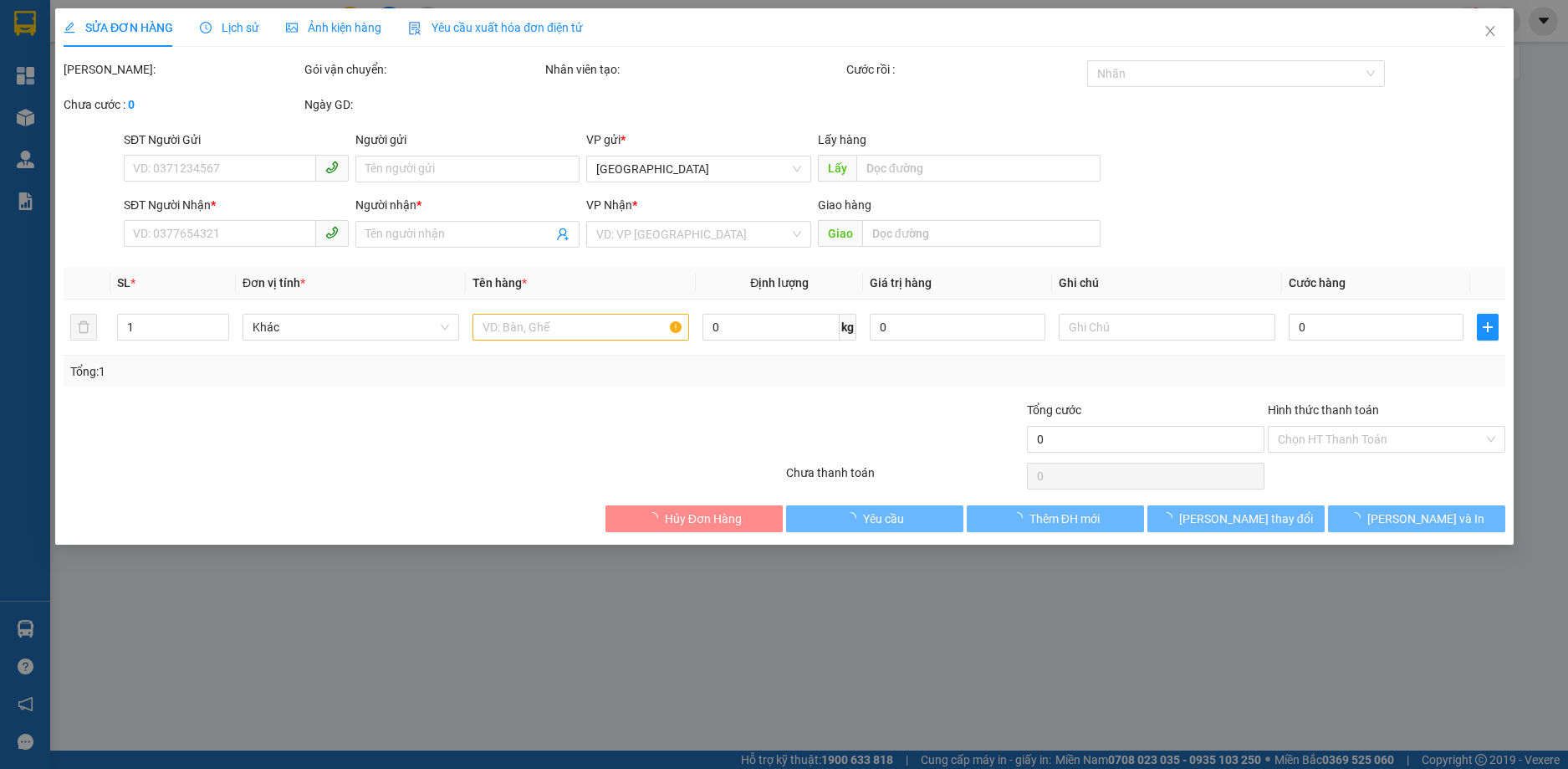
type input "Nhà Chờ Phương Trang Mai Chí Thọ"
type input "30.000"
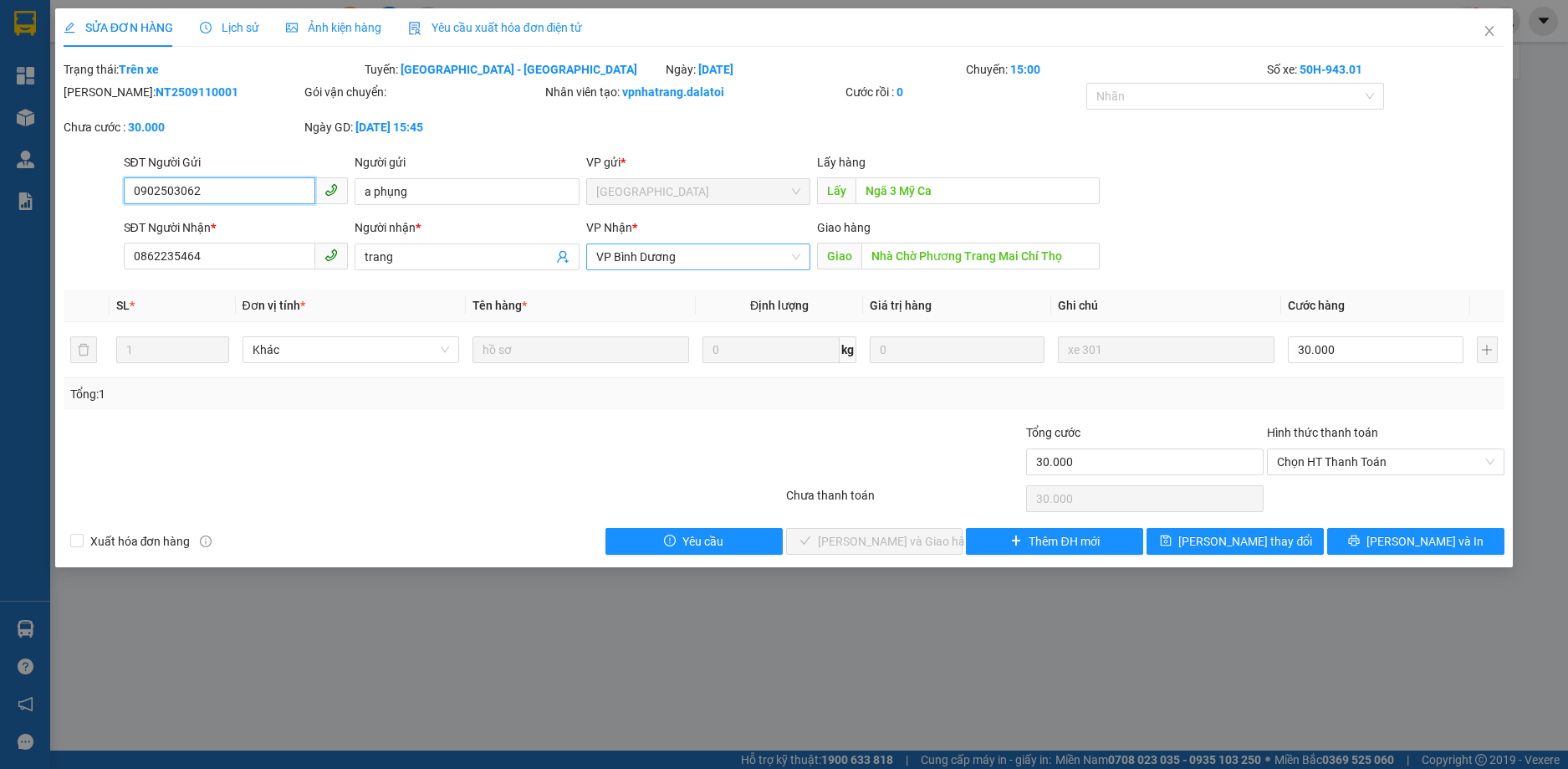
click at [740, 250] on span "VP Bình Dương" at bounding box center [699, 256] width 205 height 25
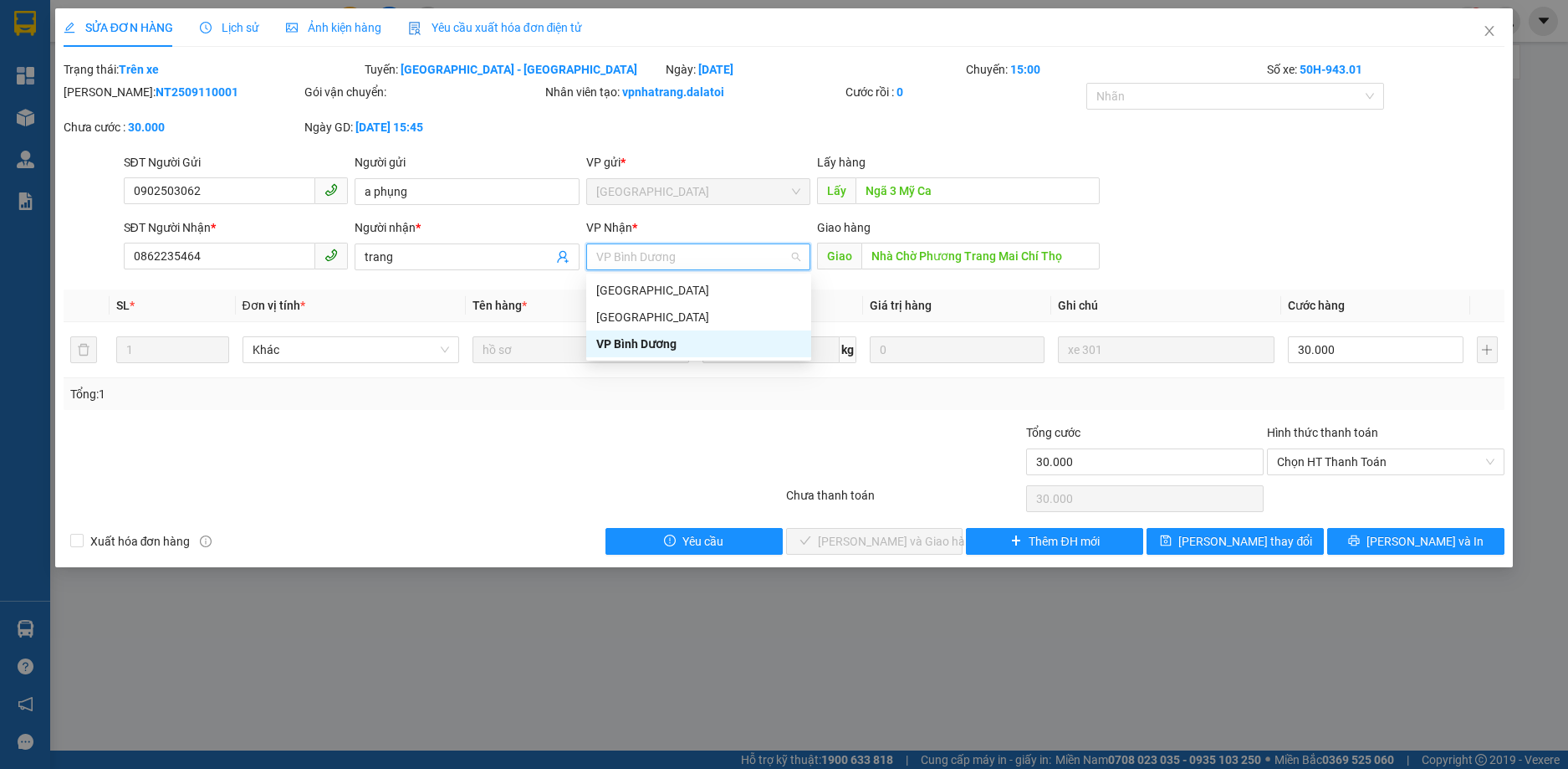
click at [822, 605] on div "SỬA ĐƠN HÀNG Lịch sử Ảnh kiện hàng Yêu cầu xuất hóa đơn điện tử Total Paid Fee …" at bounding box center [784, 384] width 1568 height 769
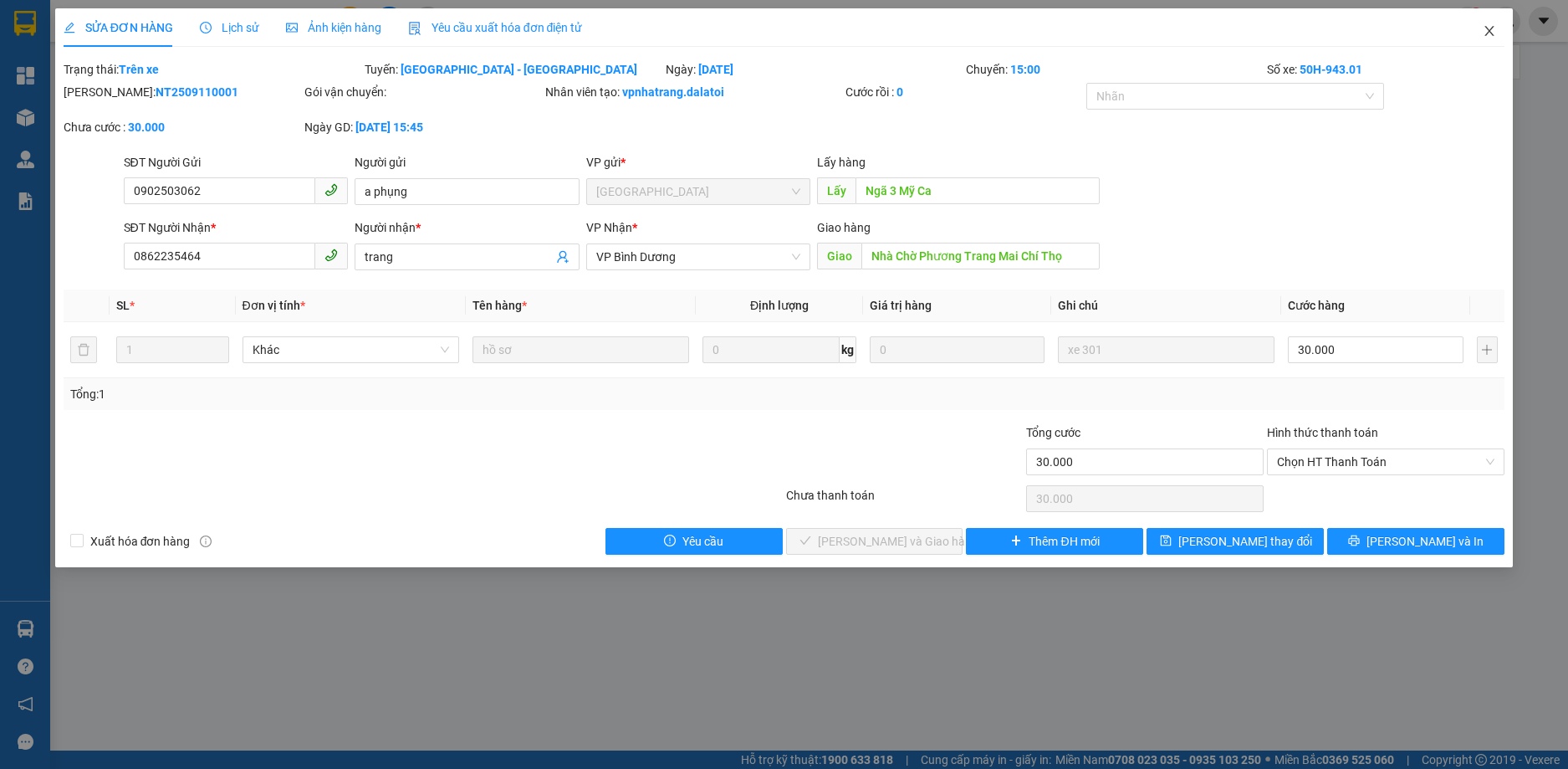
click at [1492, 29] on icon "close" at bounding box center [1489, 31] width 9 height 10
